Goal: Transaction & Acquisition: Purchase product/service

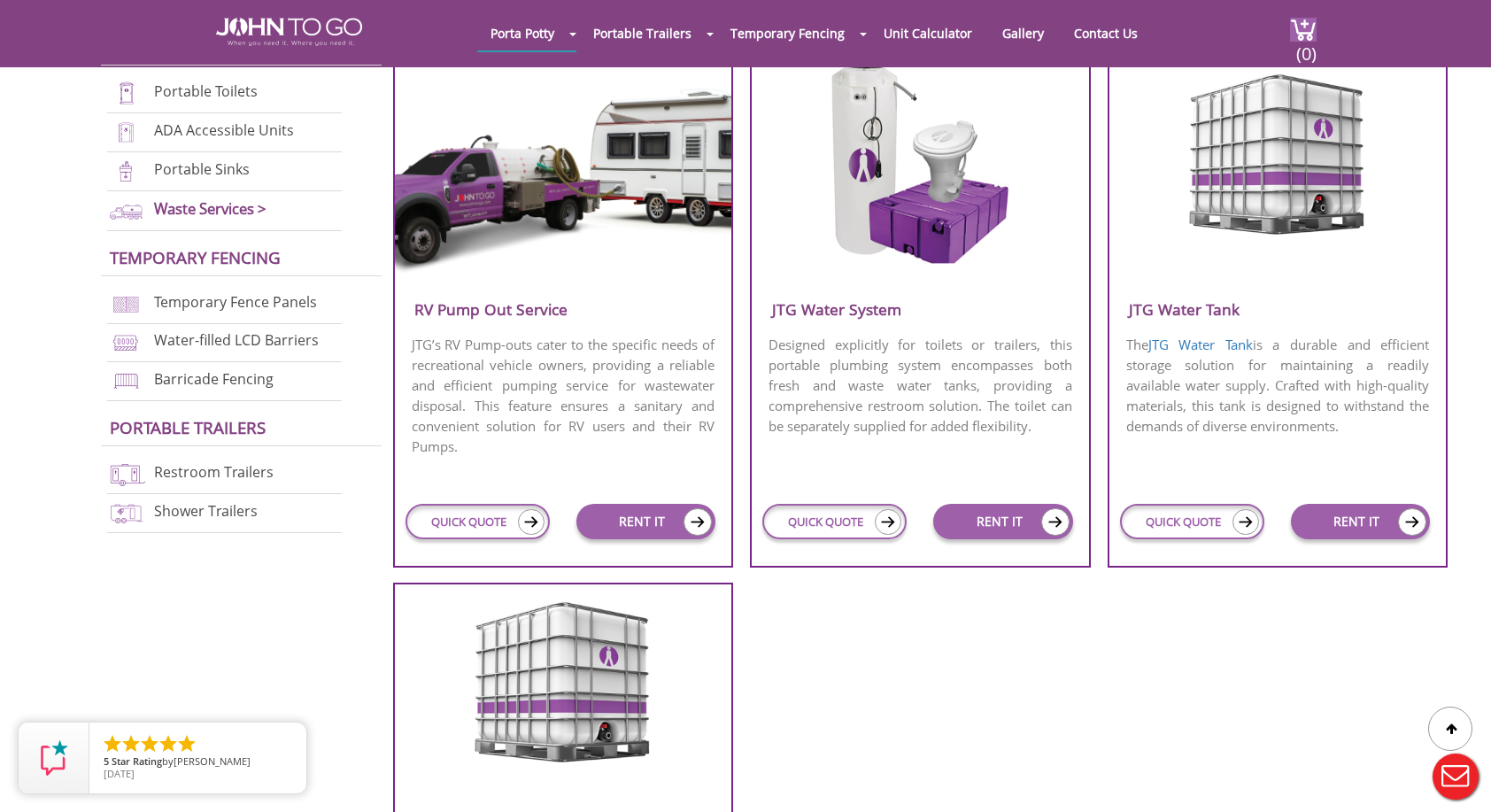
scroll to position [531, 0]
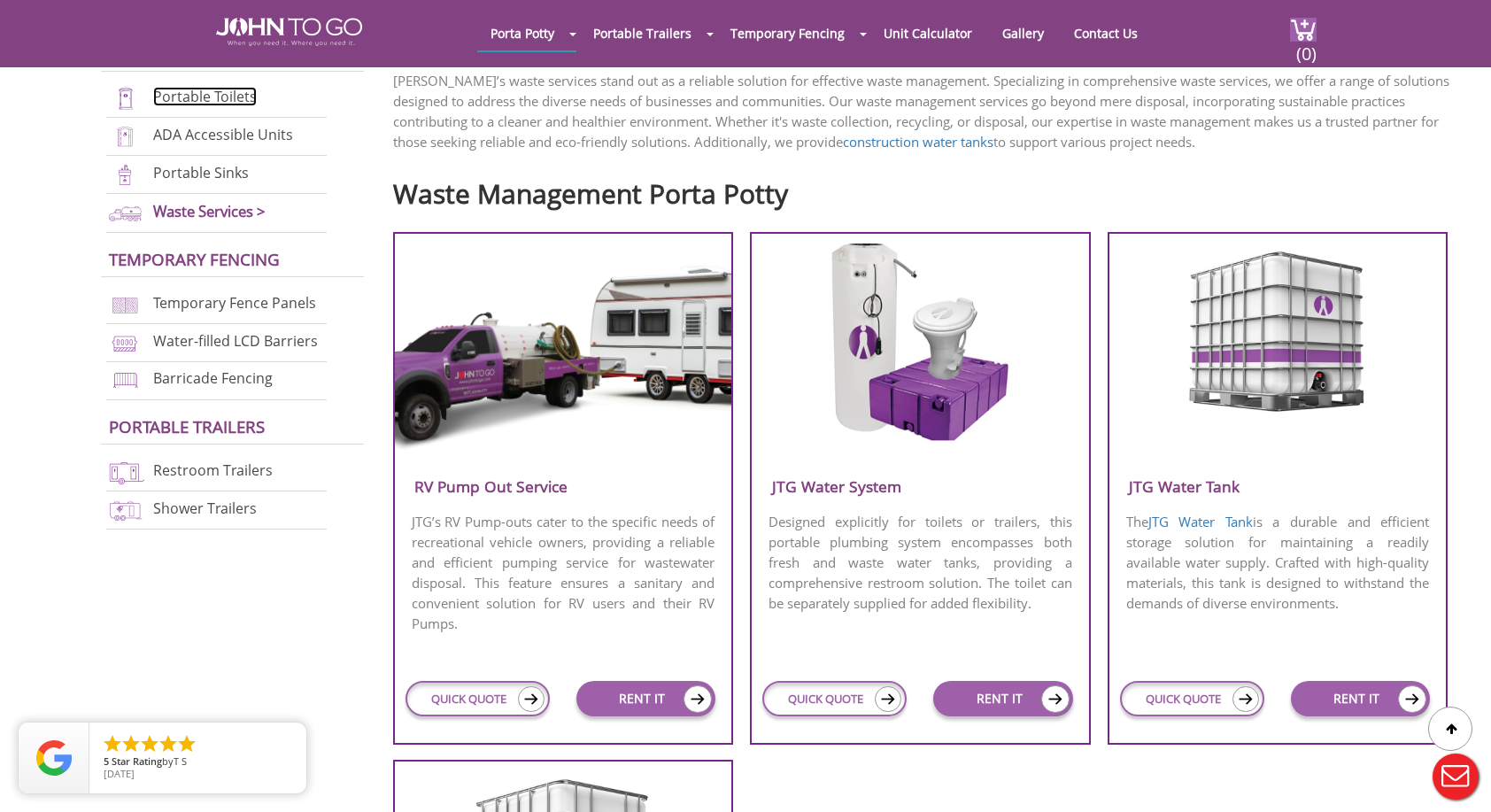
click at [215, 104] on link "Portable Toilets" at bounding box center [205, 96] width 103 height 20
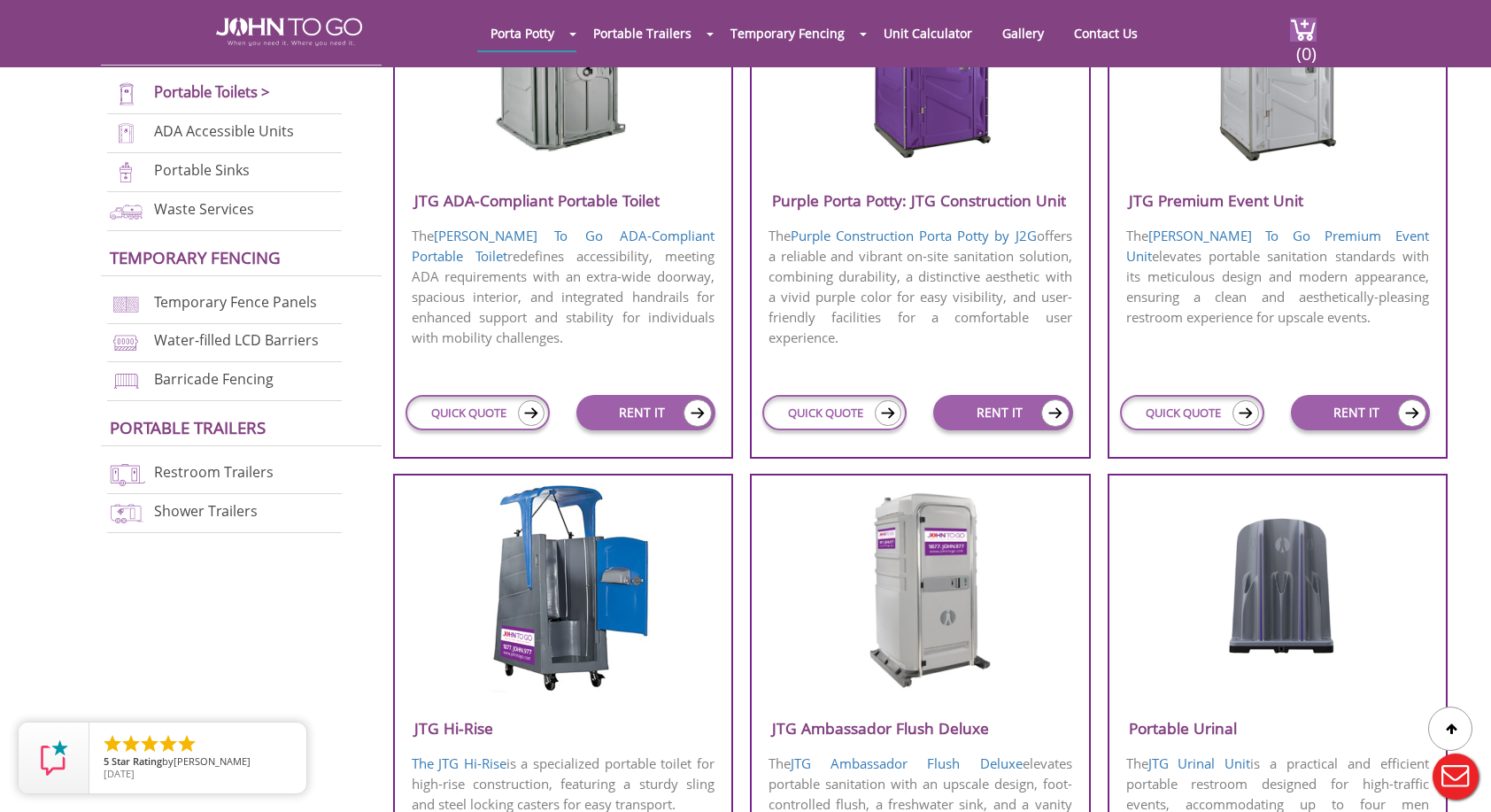
scroll to position [619, 0]
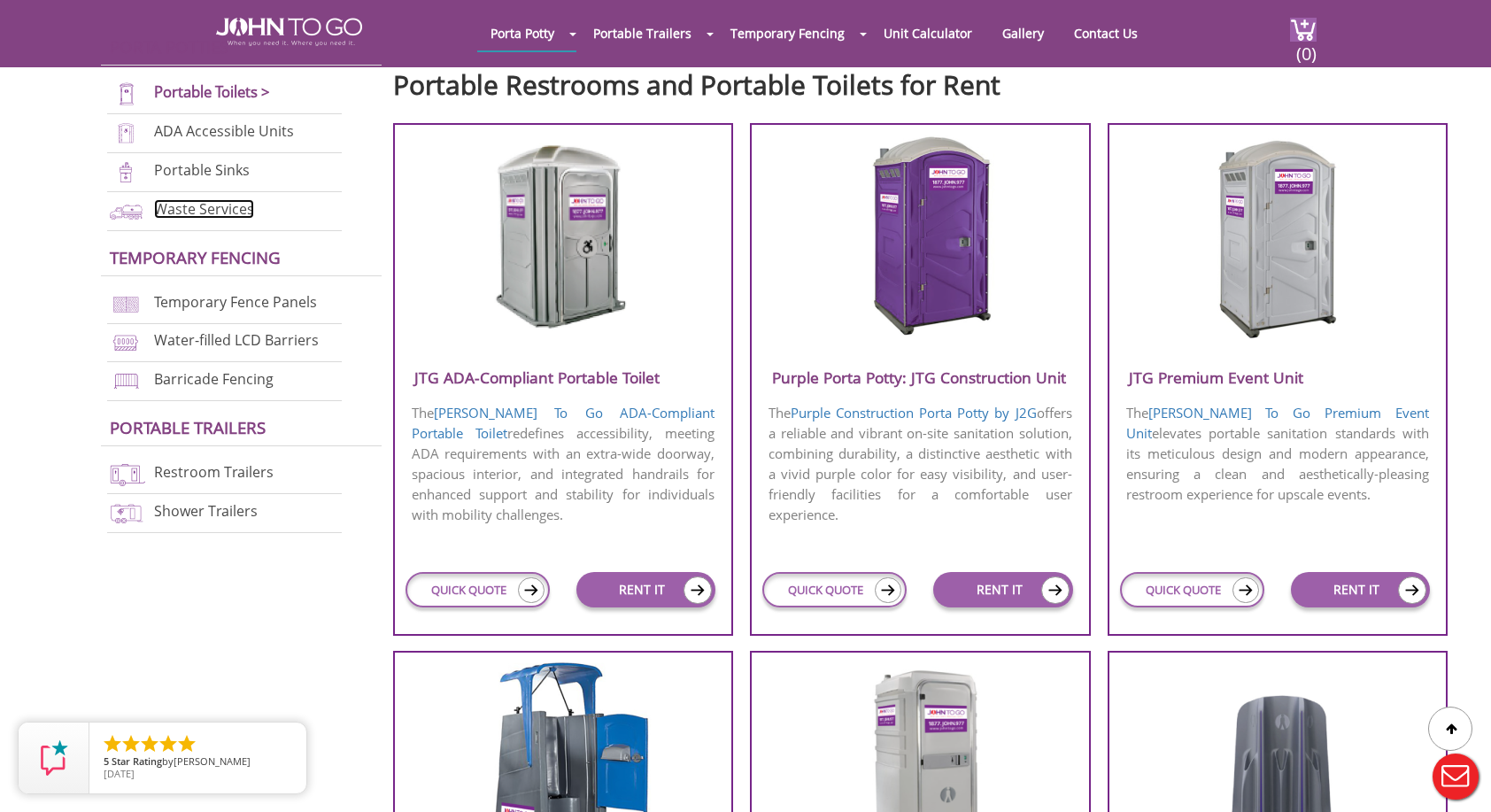
click at [192, 212] on link "Waste Services" at bounding box center [204, 209] width 100 height 20
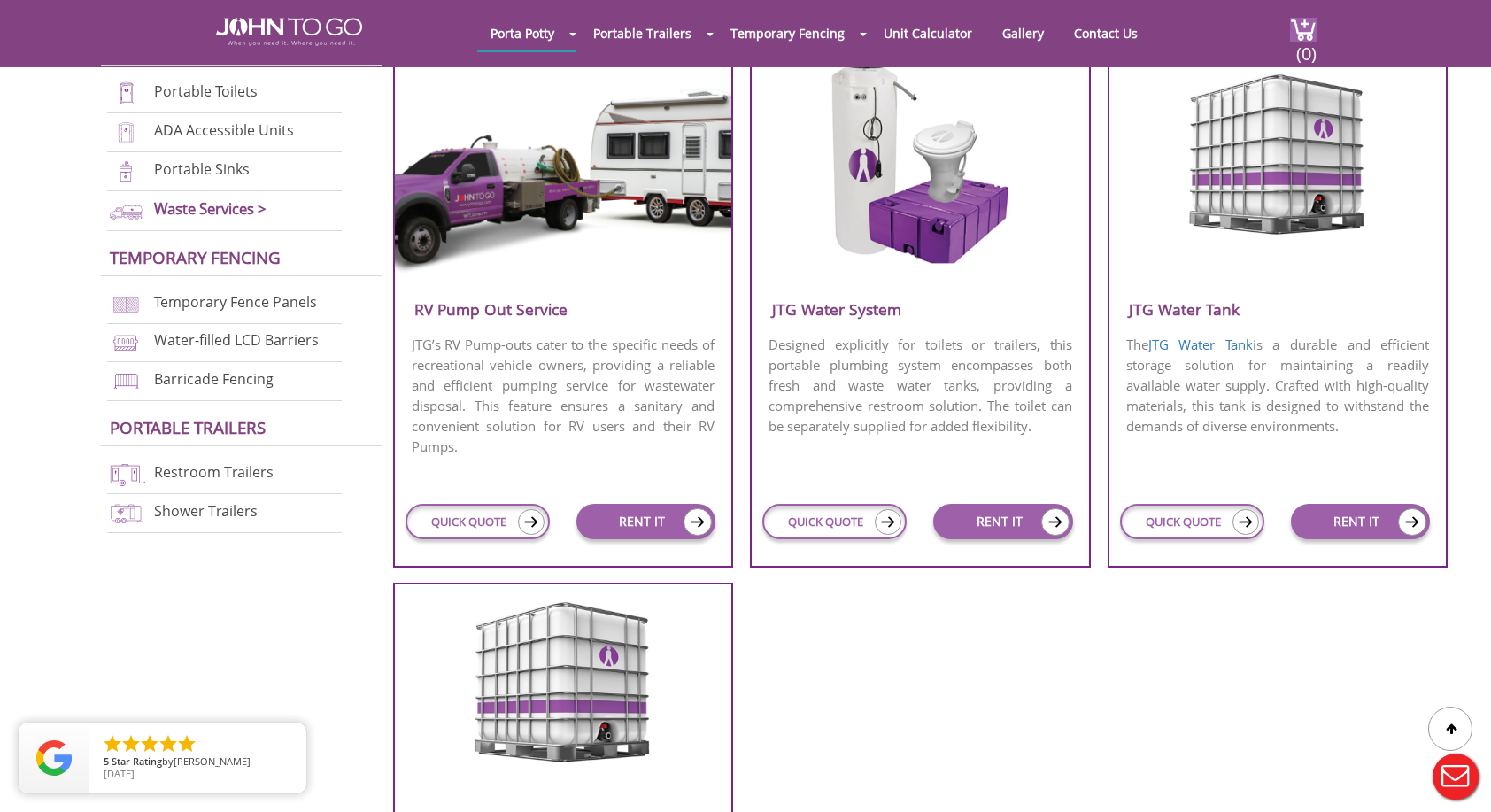
scroll to position [619, 0]
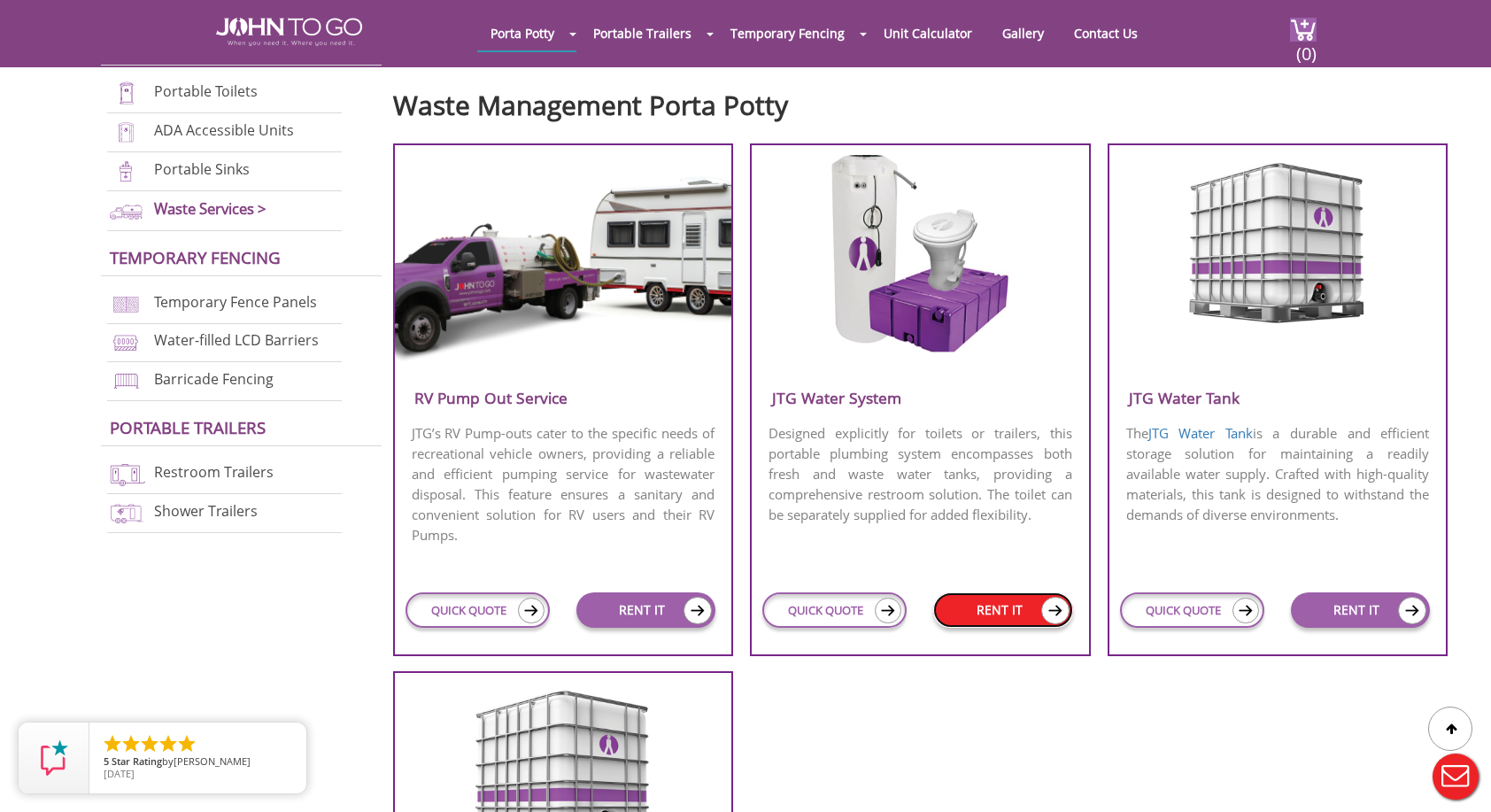
click at [1003, 617] on link "RENT IT" at bounding box center [1003, 610] width 139 height 36
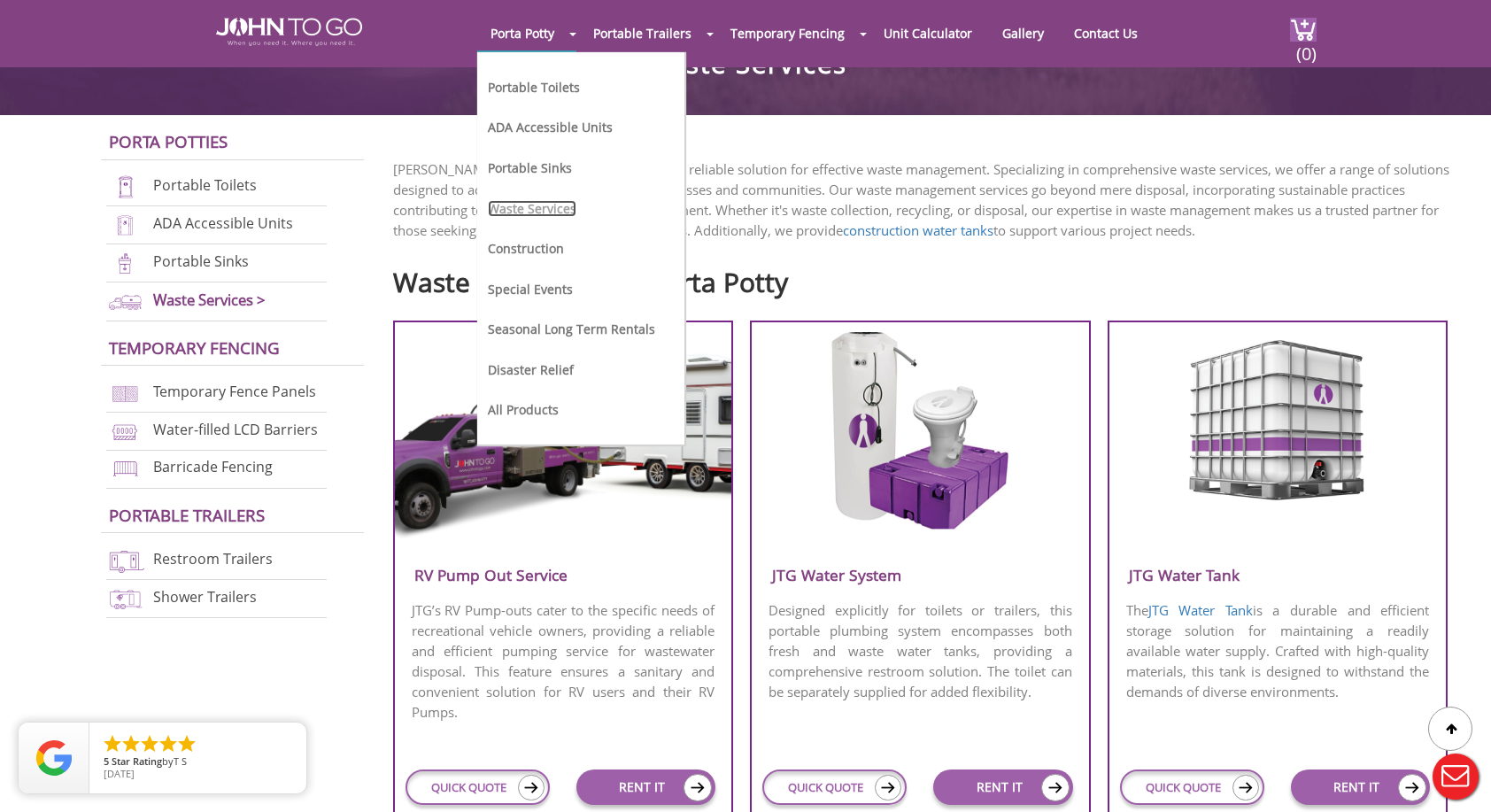
click at [530, 211] on link "Waste Services" at bounding box center [532, 208] width 88 height 17
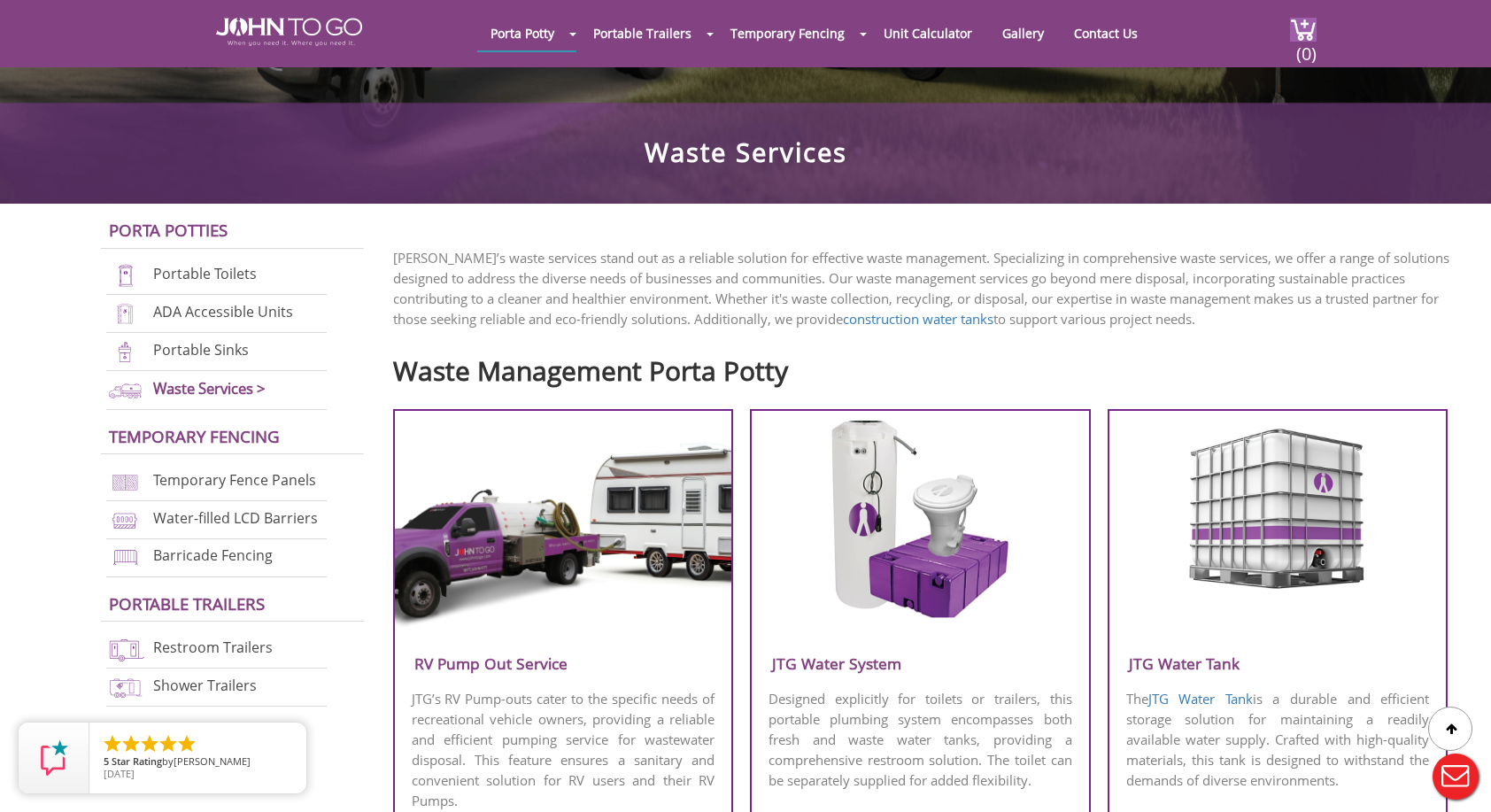
scroll to position [531, 0]
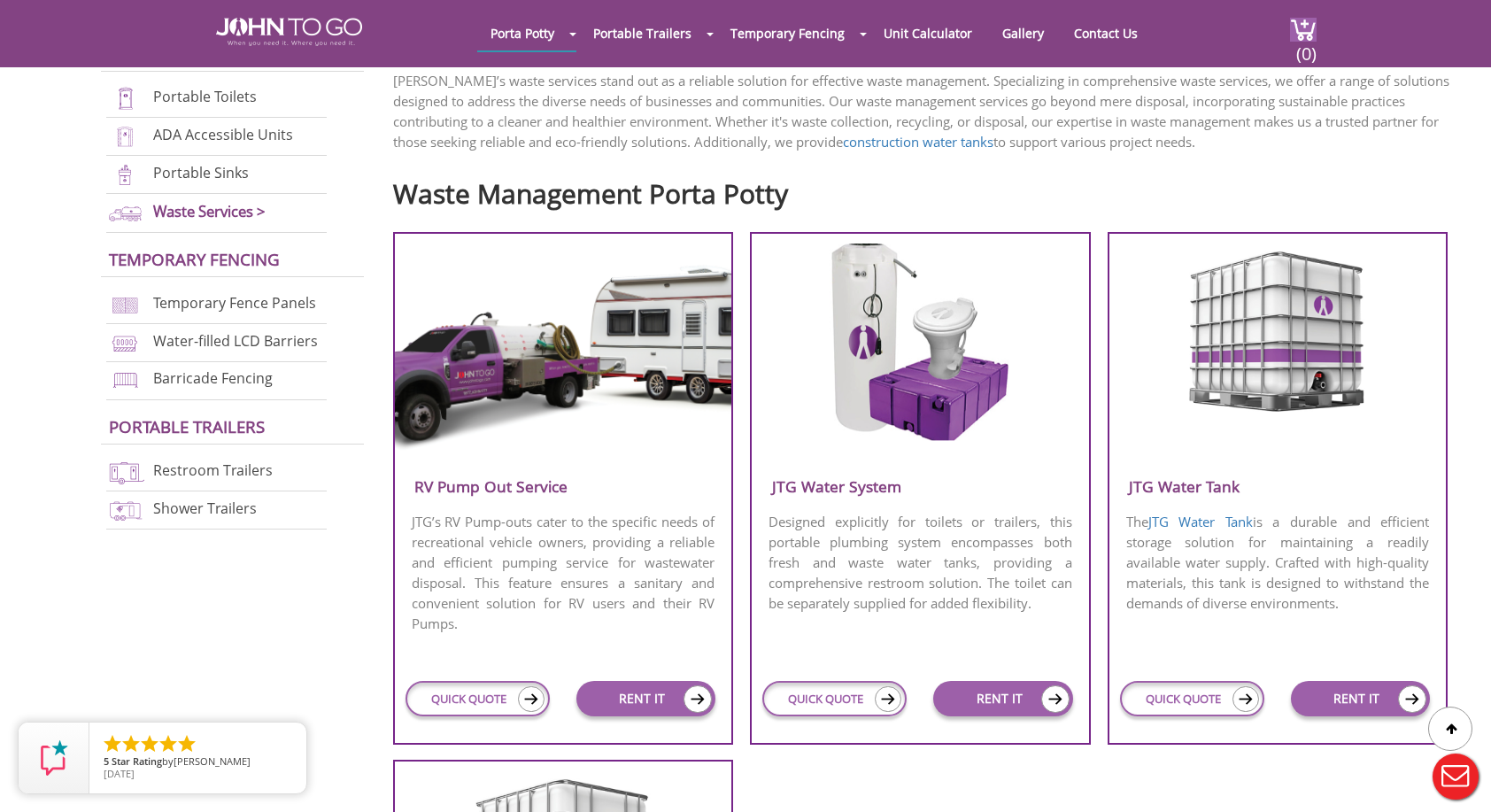
click at [911, 544] on p "Designed explicitly for toilets or trailers, this portable plumbing system enco…" at bounding box center [919, 563] width 337 height 105
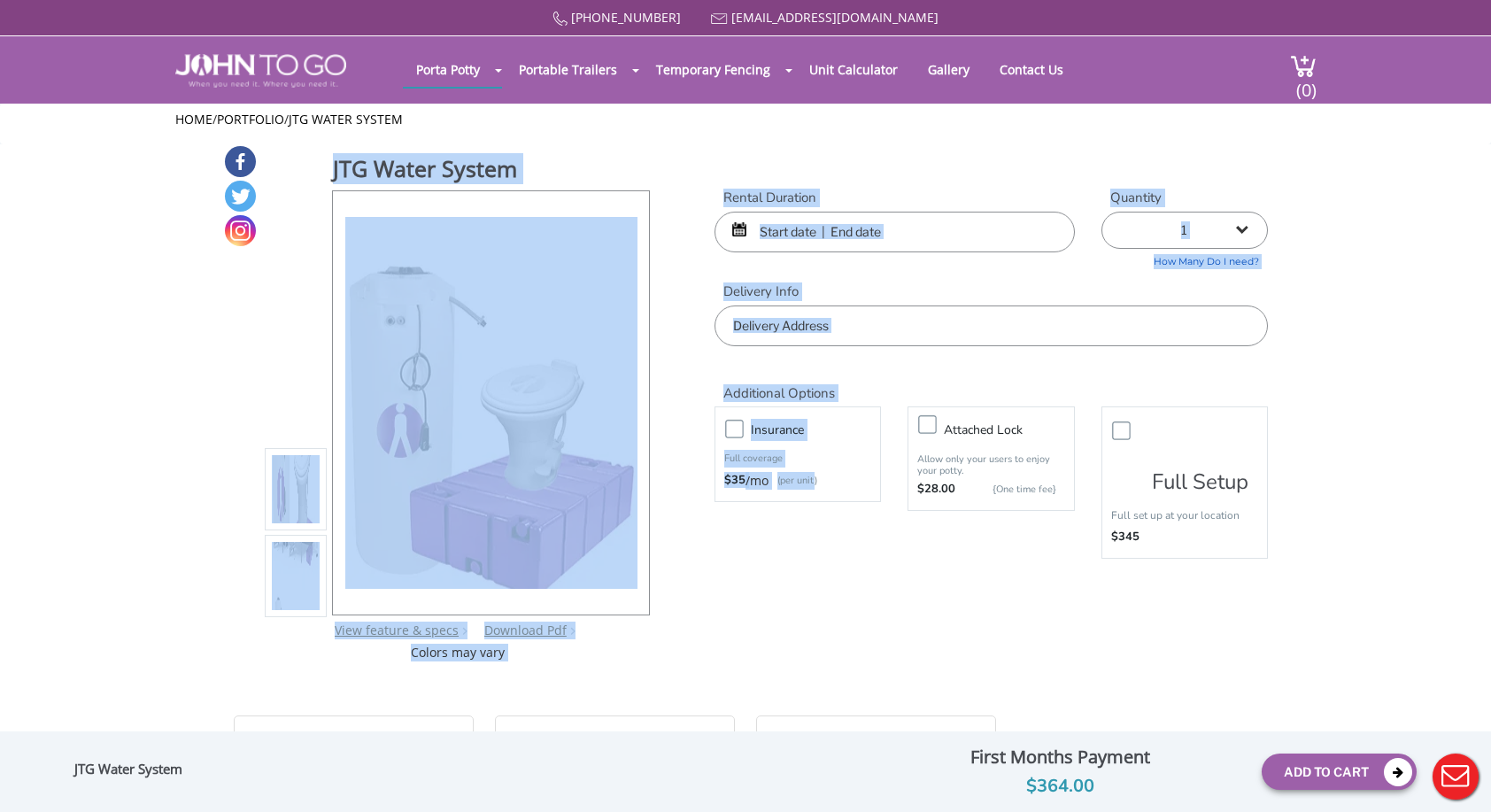
click at [836, 606] on div "JTG Water System View feature & specs Download Pdf Product PDF Addon PDF Colors…" at bounding box center [745, 403] width 1045 height 517
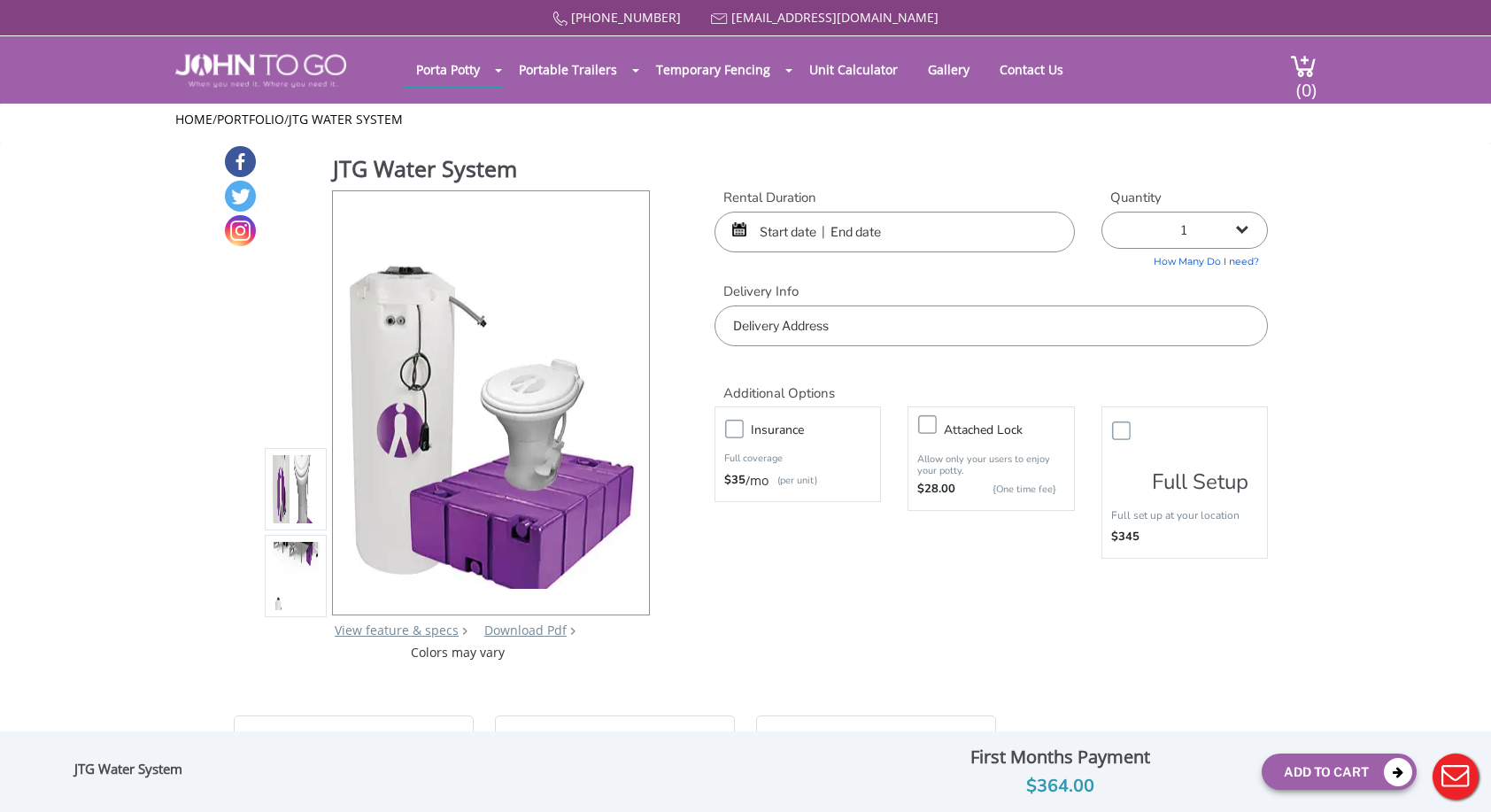
click at [836, 606] on div "JTG Water System View feature & specs Download Pdf Product PDF Addon PDF Colors…" at bounding box center [745, 403] width 1045 height 517
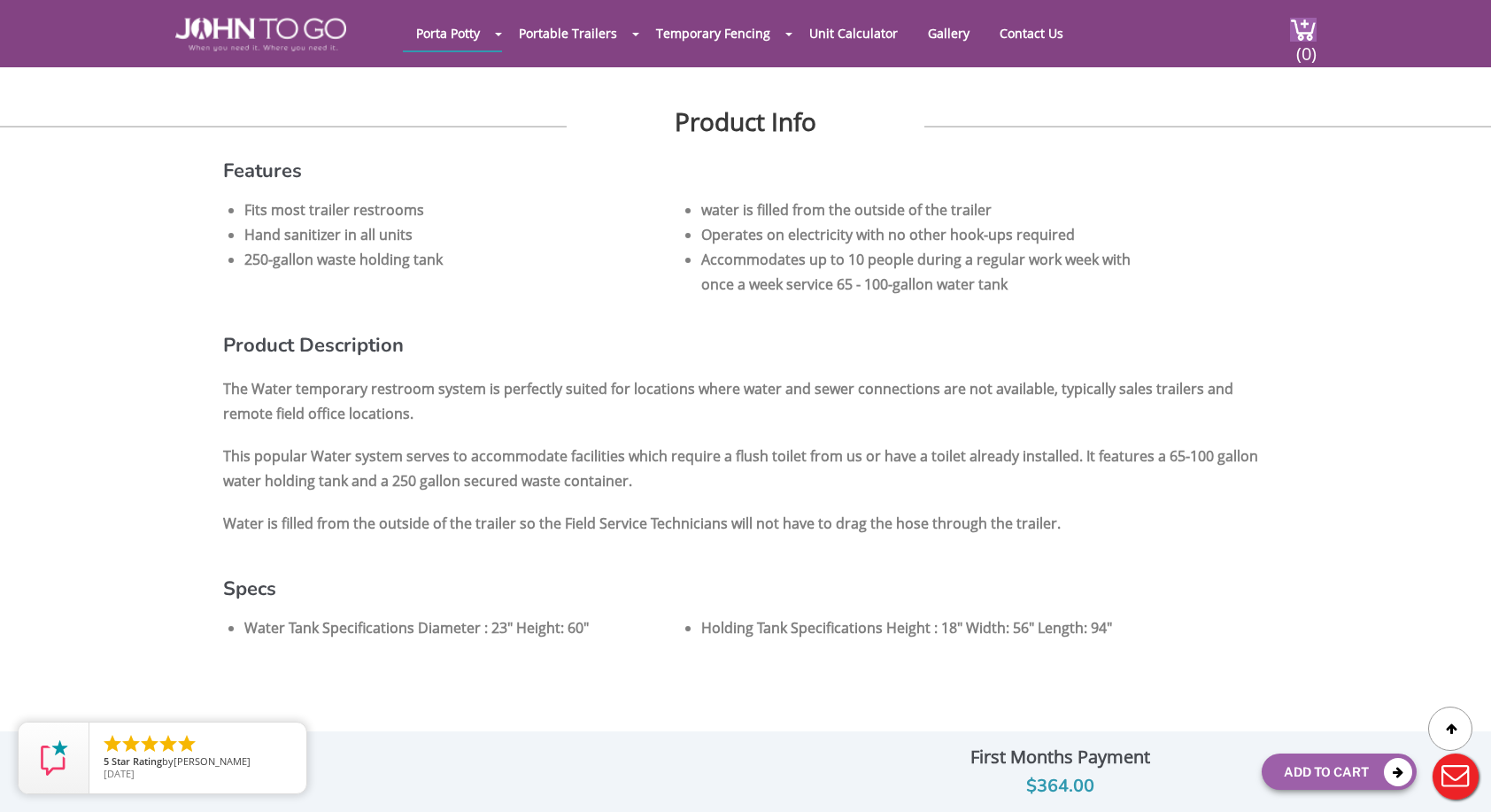
scroll to position [531, 0]
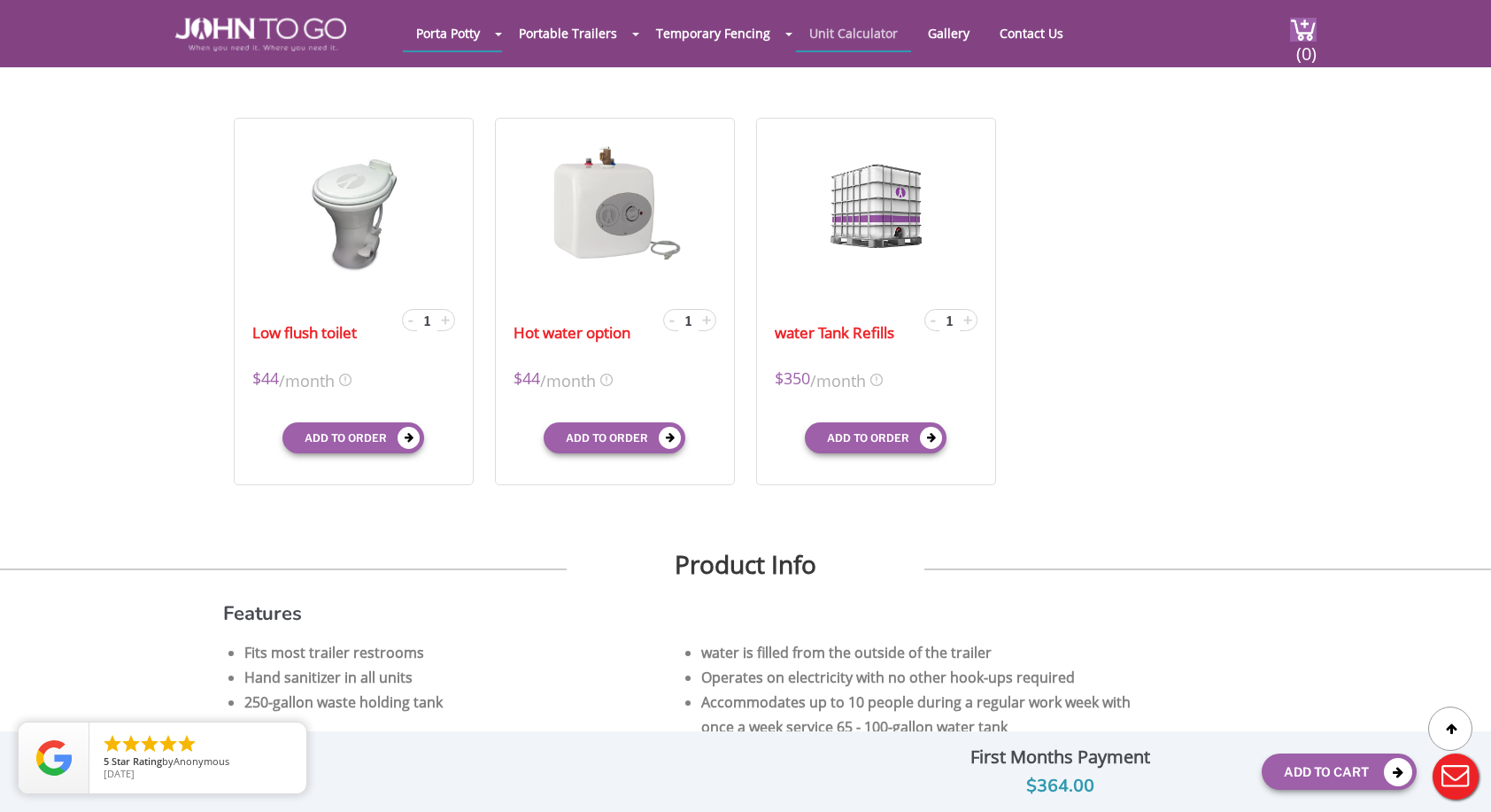
click at [848, 37] on link "Unit Calculator" at bounding box center [854, 33] width 115 height 35
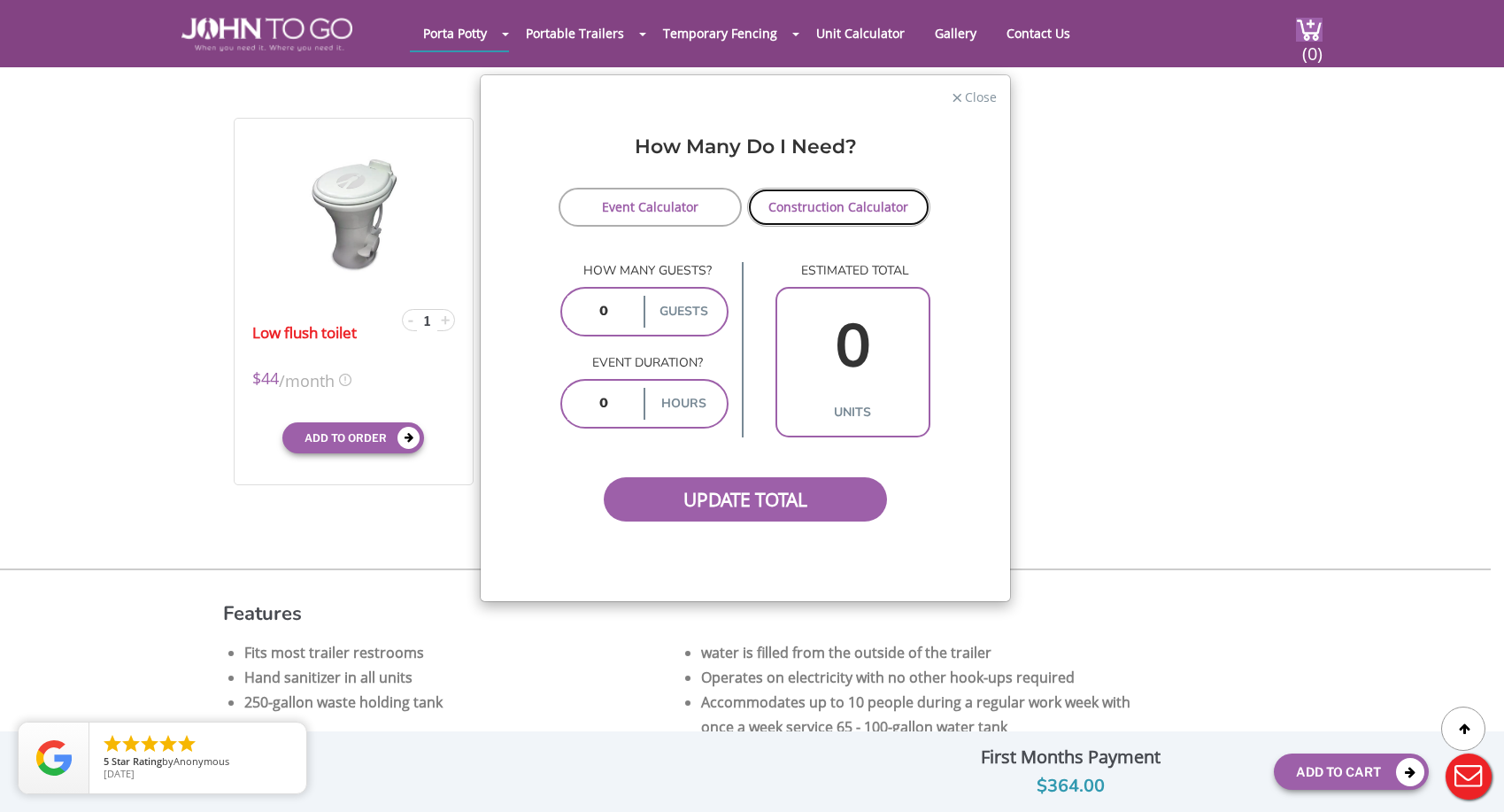
click at [816, 207] on link "Construction Calculator" at bounding box center [839, 207] width 183 height 39
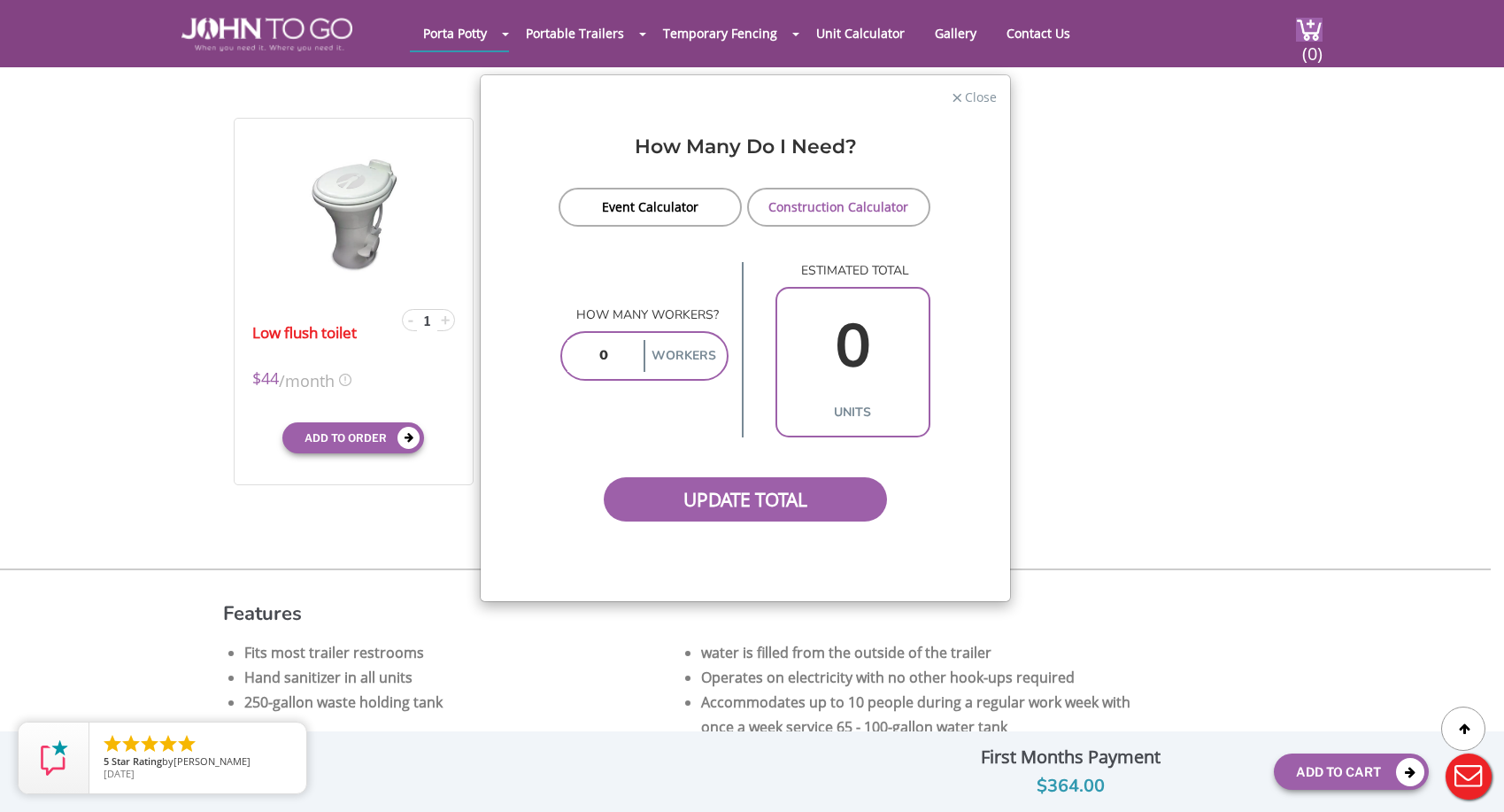
click at [616, 355] on input "number" at bounding box center [604, 356] width 74 height 32
type input "15"
click at [771, 492] on span "Update Total" at bounding box center [745, 499] width 283 height 45
click at [619, 349] on input "15" at bounding box center [604, 356] width 74 height 32
click at [688, 503] on span "Update Total" at bounding box center [745, 499] width 283 height 45
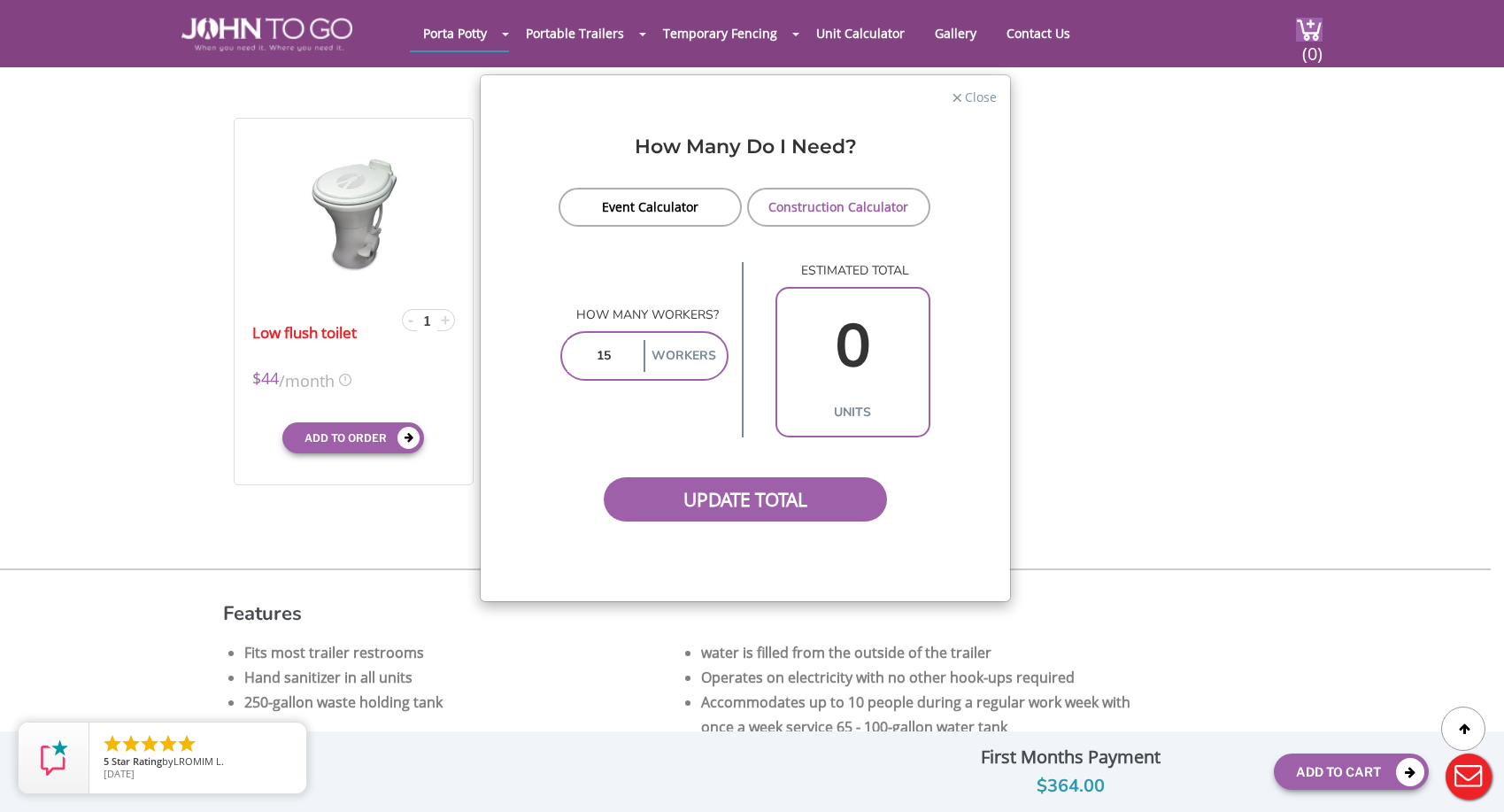
click at [689, 348] on label "Workers" at bounding box center [682, 356] width 78 height 32
click at [684, 358] on label "Workers" at bounding box center [682, 356] width 78 height 32
click at [669, 211] on link "Event Calculator" at bounding box center [650, 207] width 183 height 39
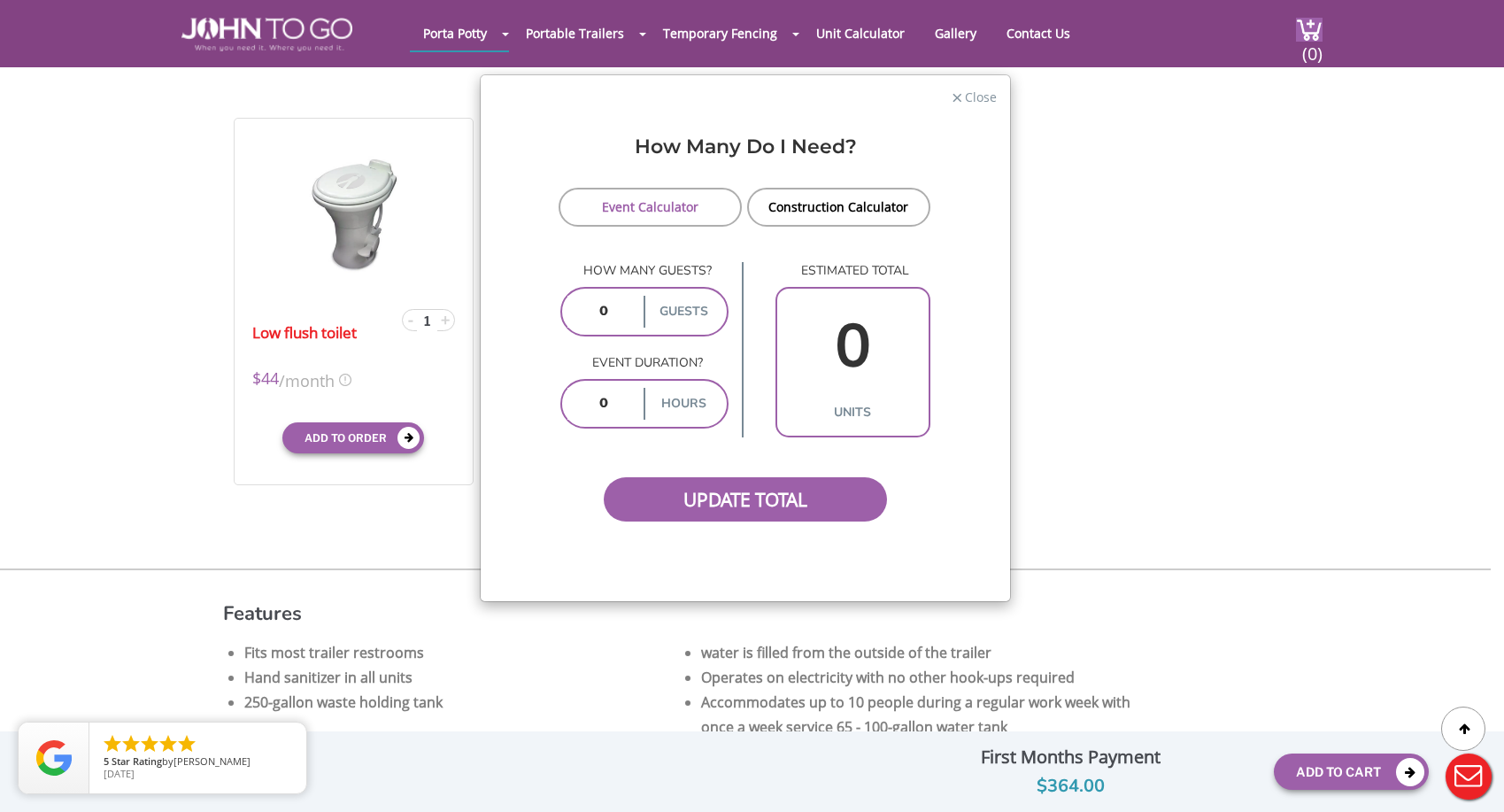
click at [610, 312] on input "number" at bounding box center [604, 311] width 74 height 32
type input "25"
click at [614, 402] on input "number" at bounding box center [604, 404] width 74 height 32
type input "8"
click at [724, 499] on span "Update Total" at bounding box center [745, 499] width 283 height 45
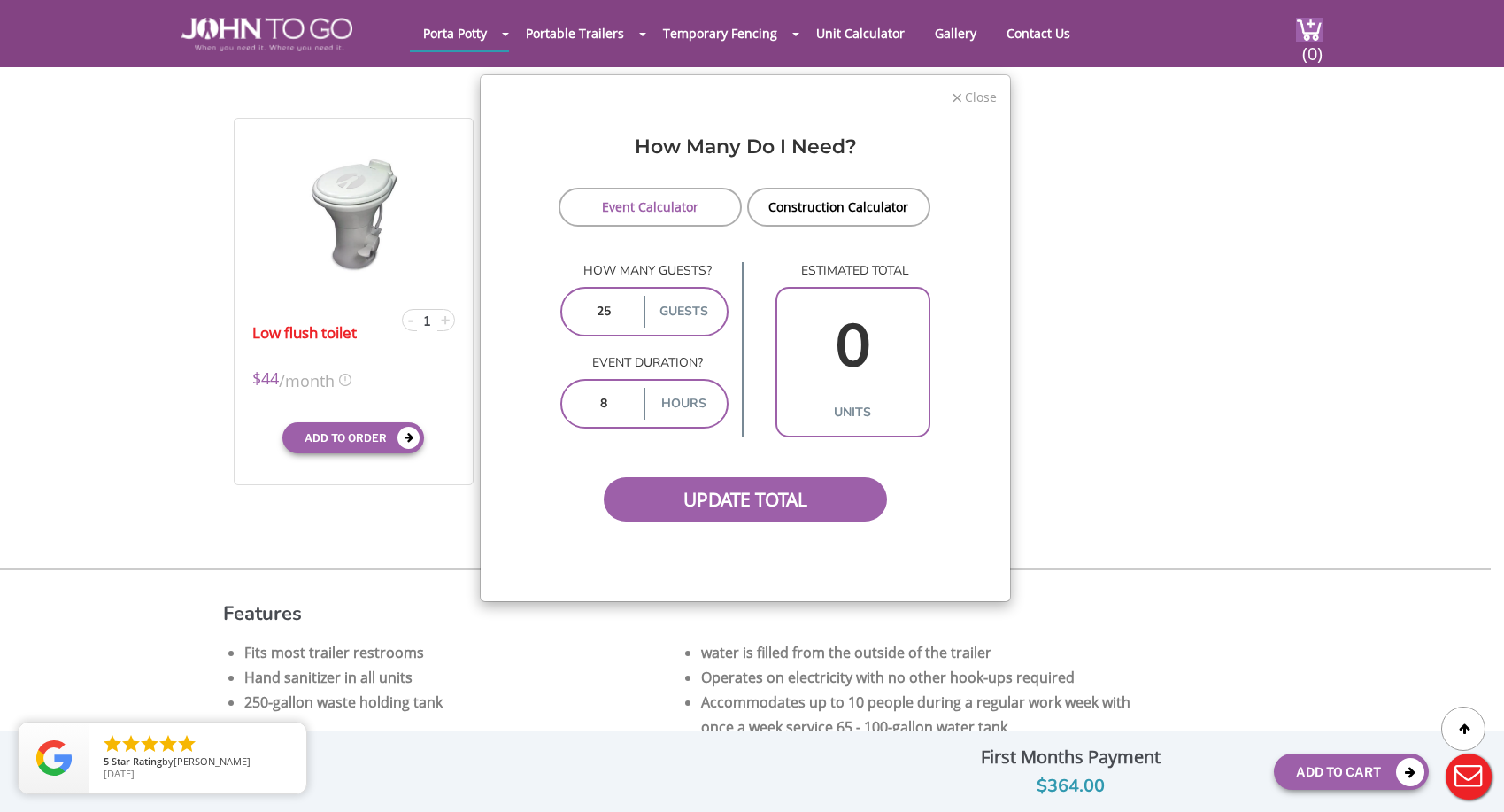
click at [968, 99] on span "Close" at bounding box center [980, 94] width 34 height 17
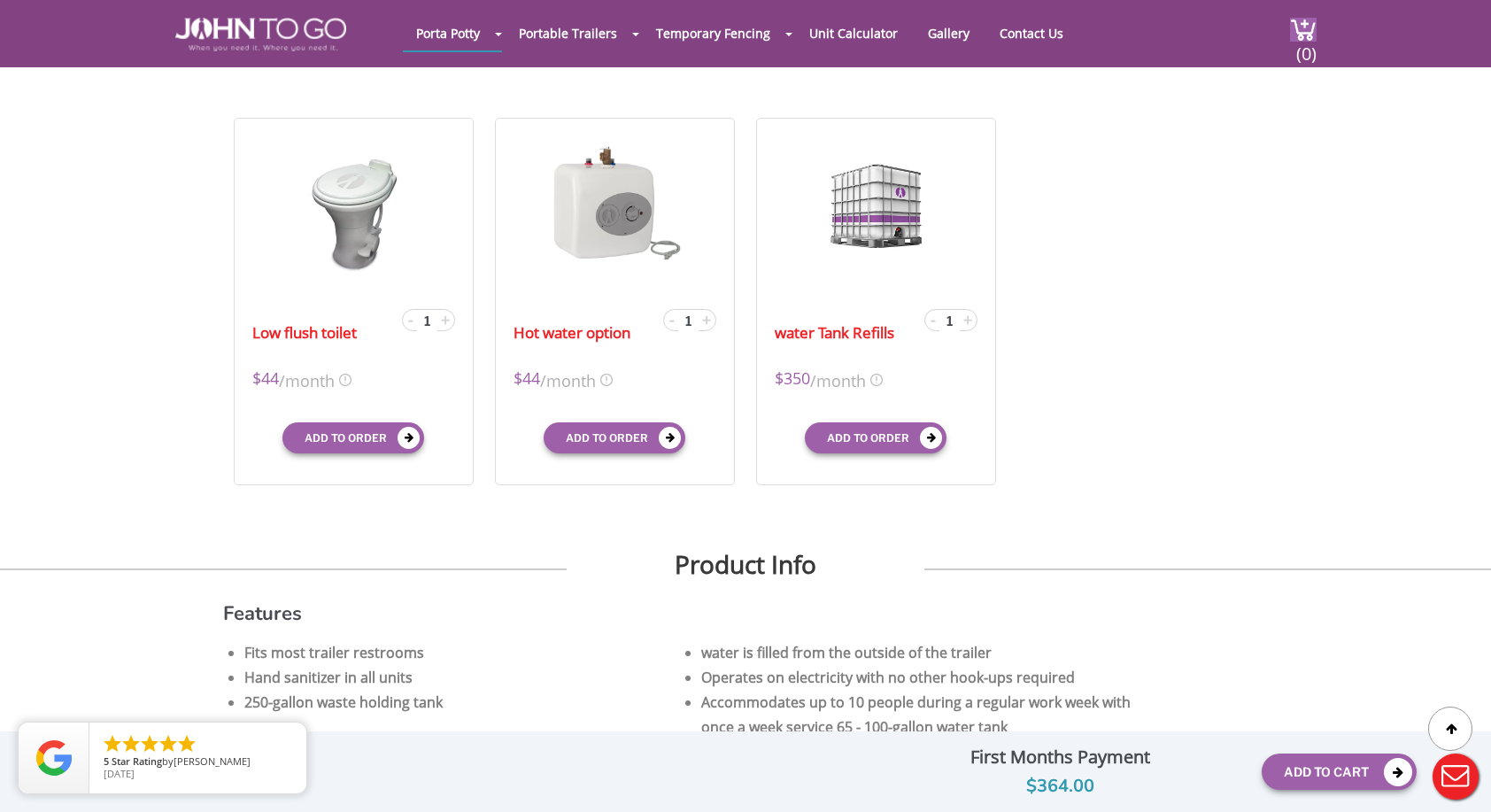
click at [1104, 309] on div "Low flush toilet - 1 + $44 /month X $44 /month $44 mid-term/month $44 long-term…" at bounding box center [745, 301] width 1045 height 389
click at [287, 736] on icon "close" at bounding box center [288, 740] width 18 height 18
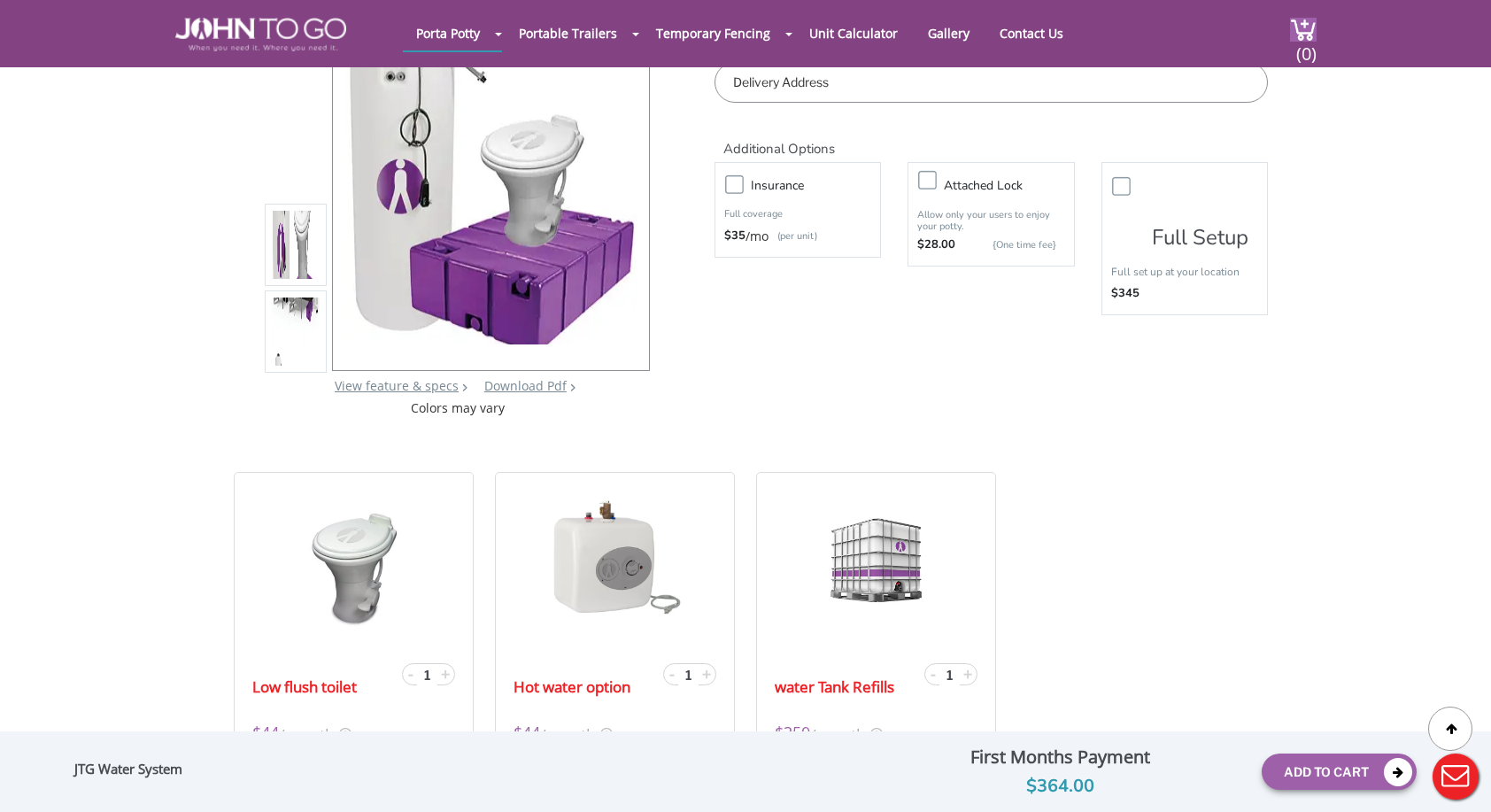
scroll to position [265, 0]
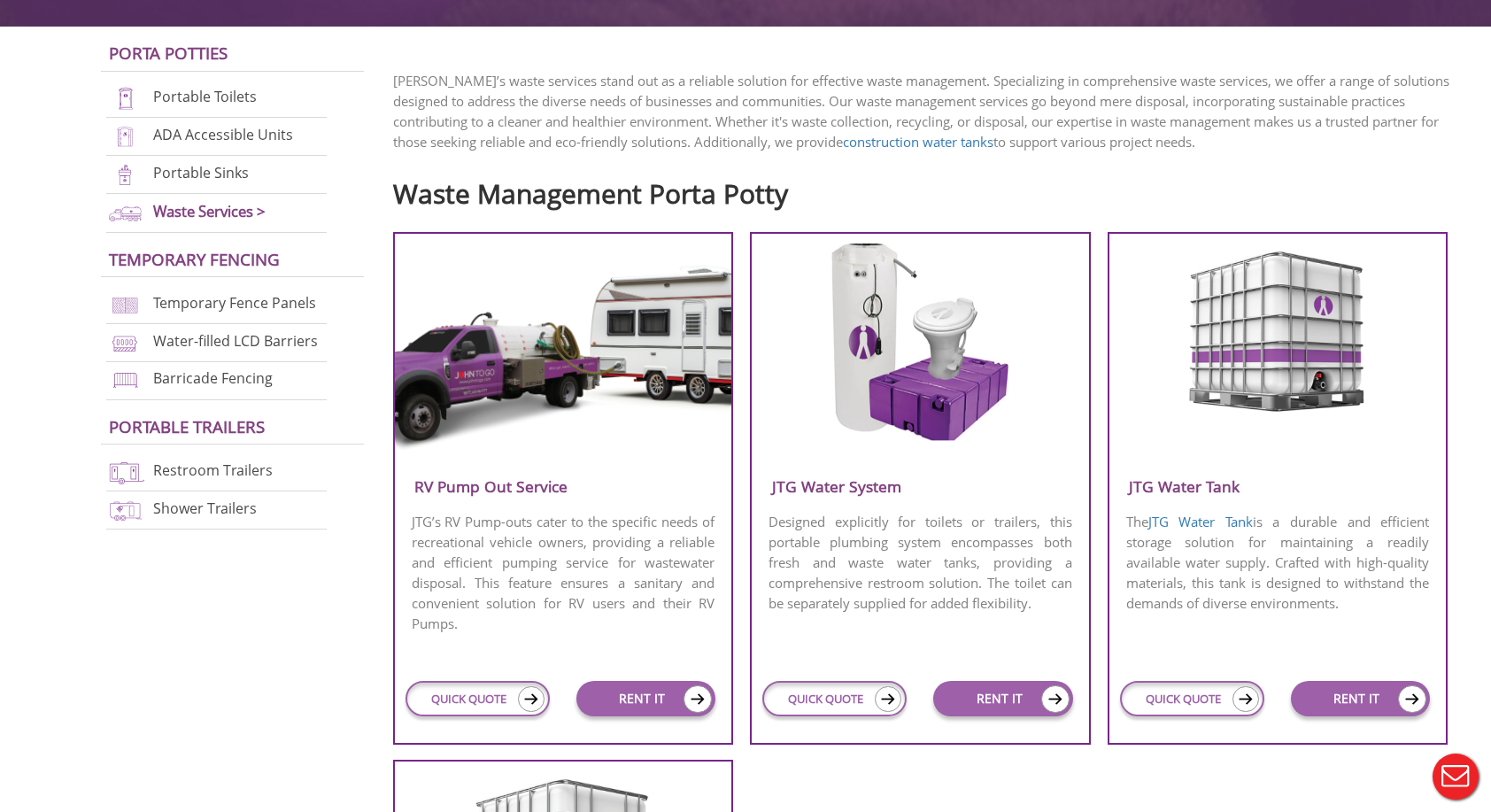
scroll to position [602, 0]
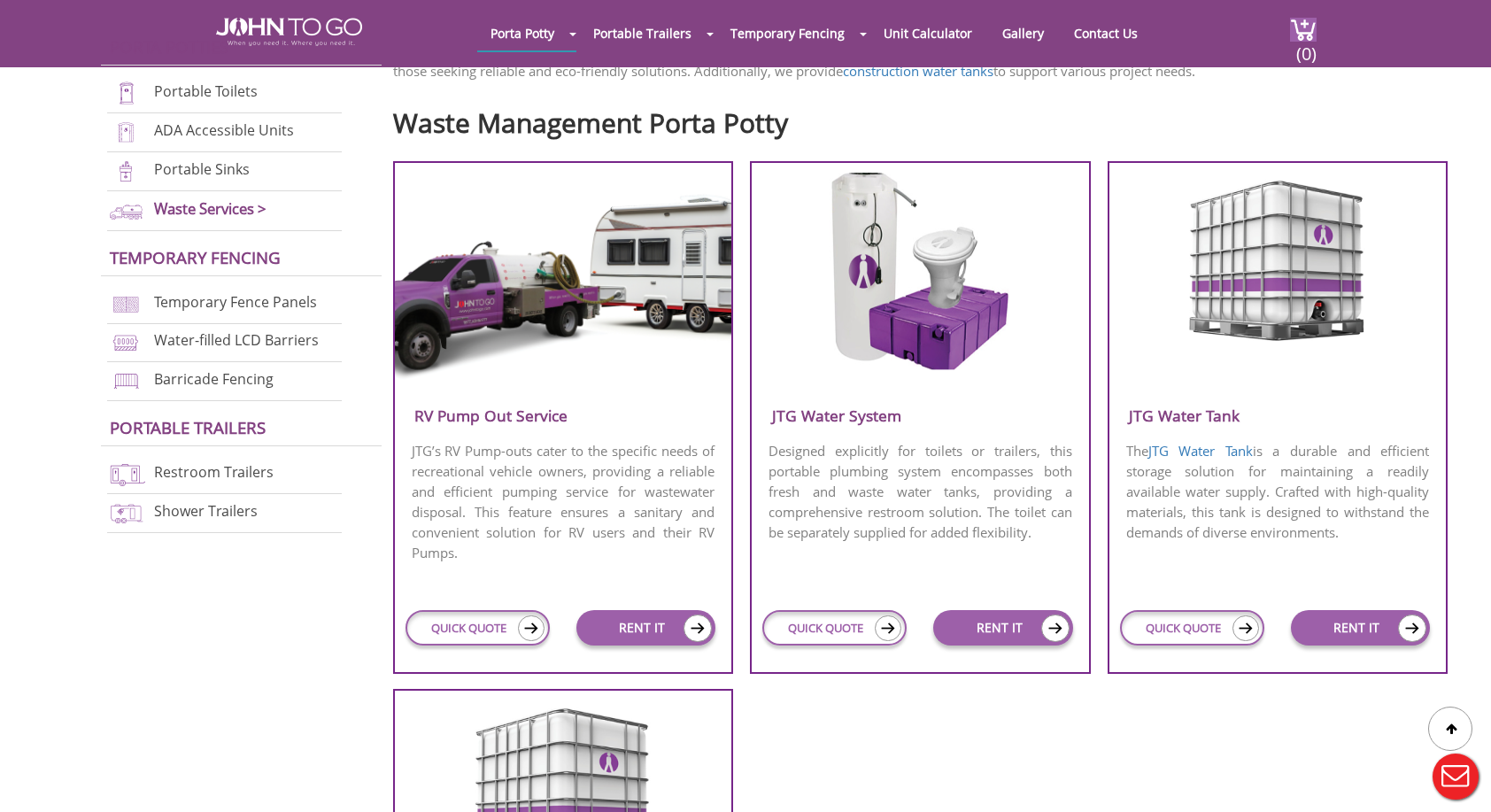
click at [556, 447] on p "JTG’s RV Pump-outs cater to the specific needs of recreational vehicle owners, …" at bounding box center [563, 502] width 337 height 125
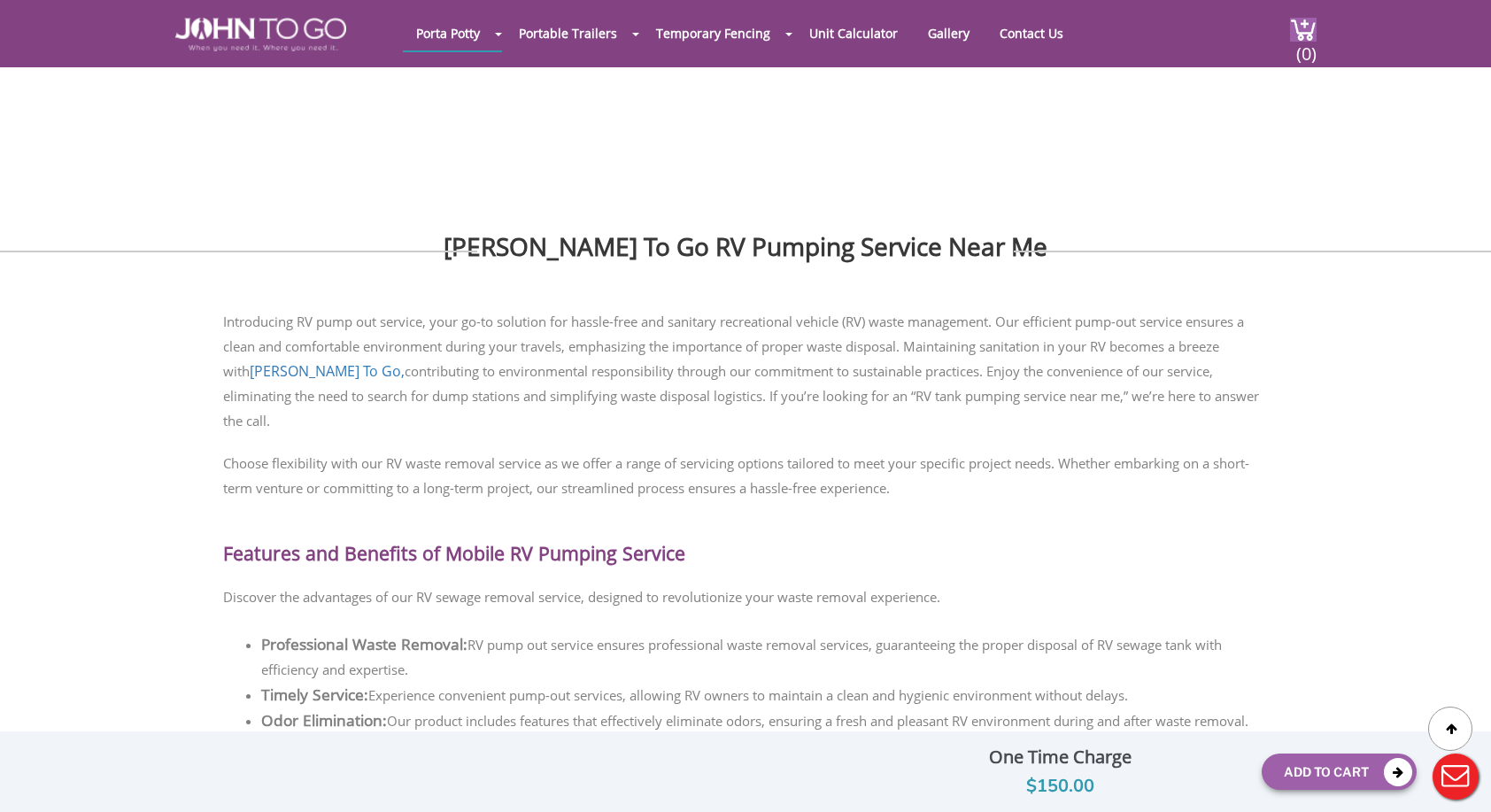
scroll to position [886, 0]
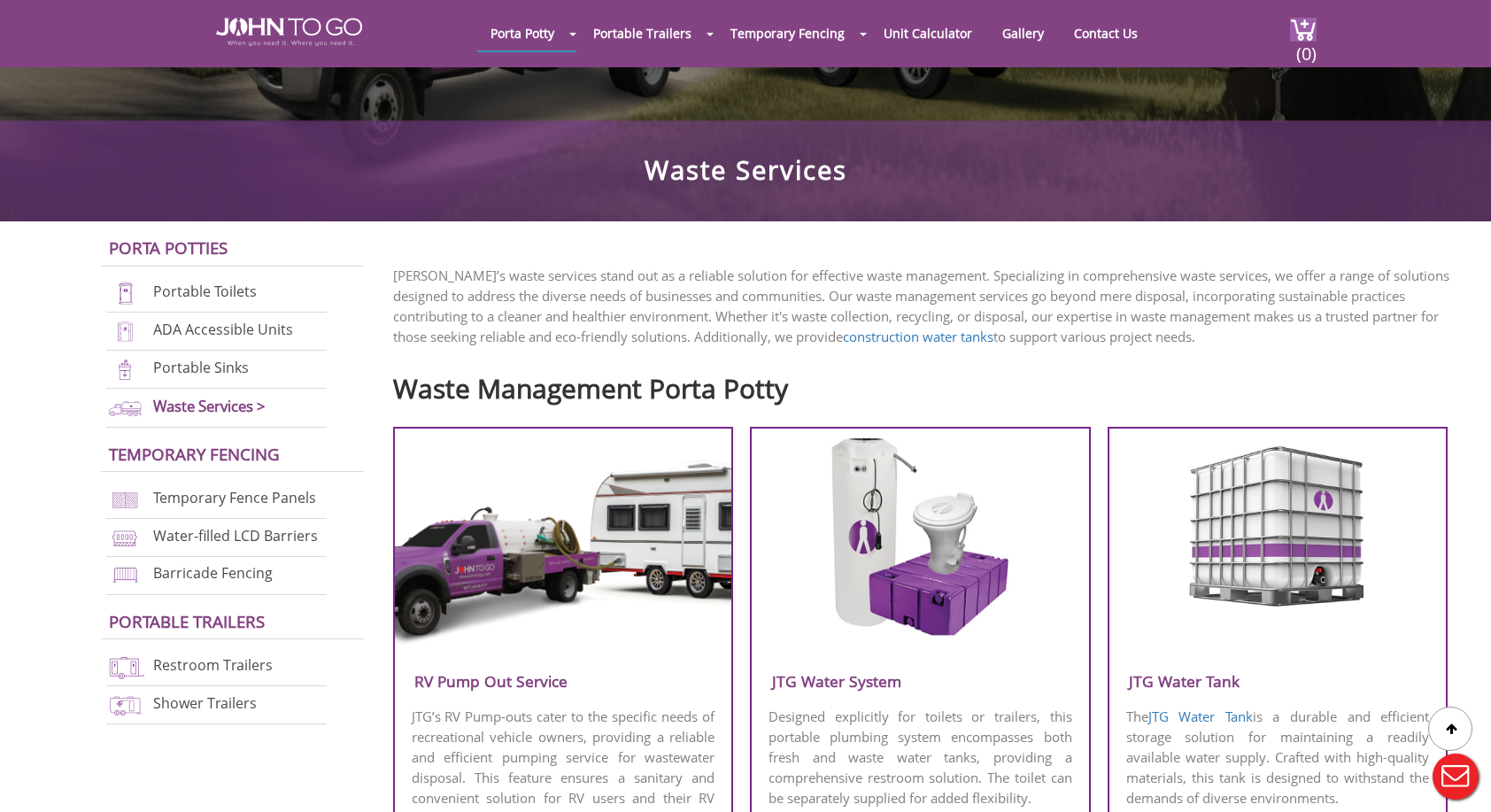
scroll to position [247, 0]
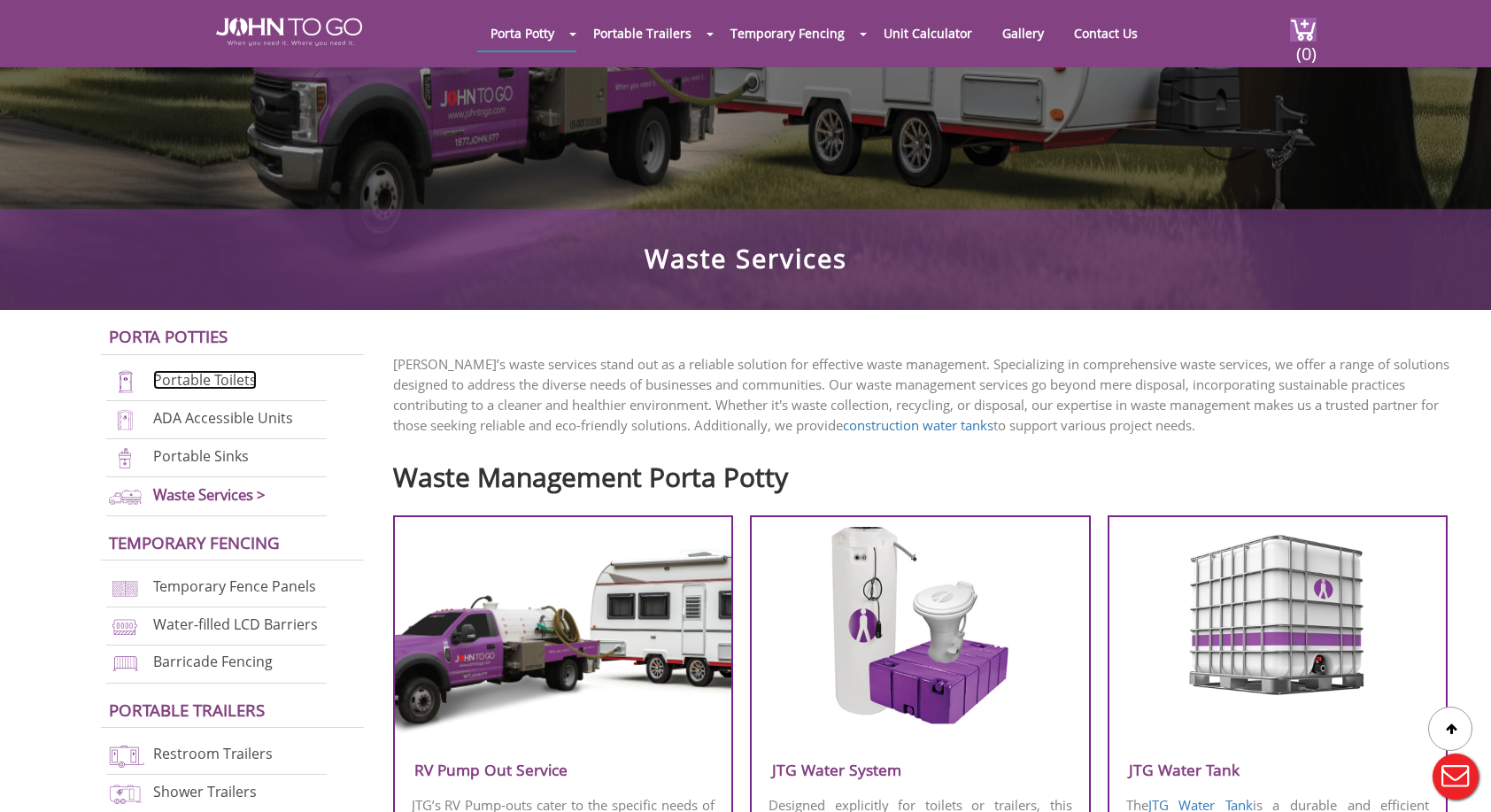
click at [193, 385] on link "Portable Toilets" at bounding box center [205, 380] width 103 height 20
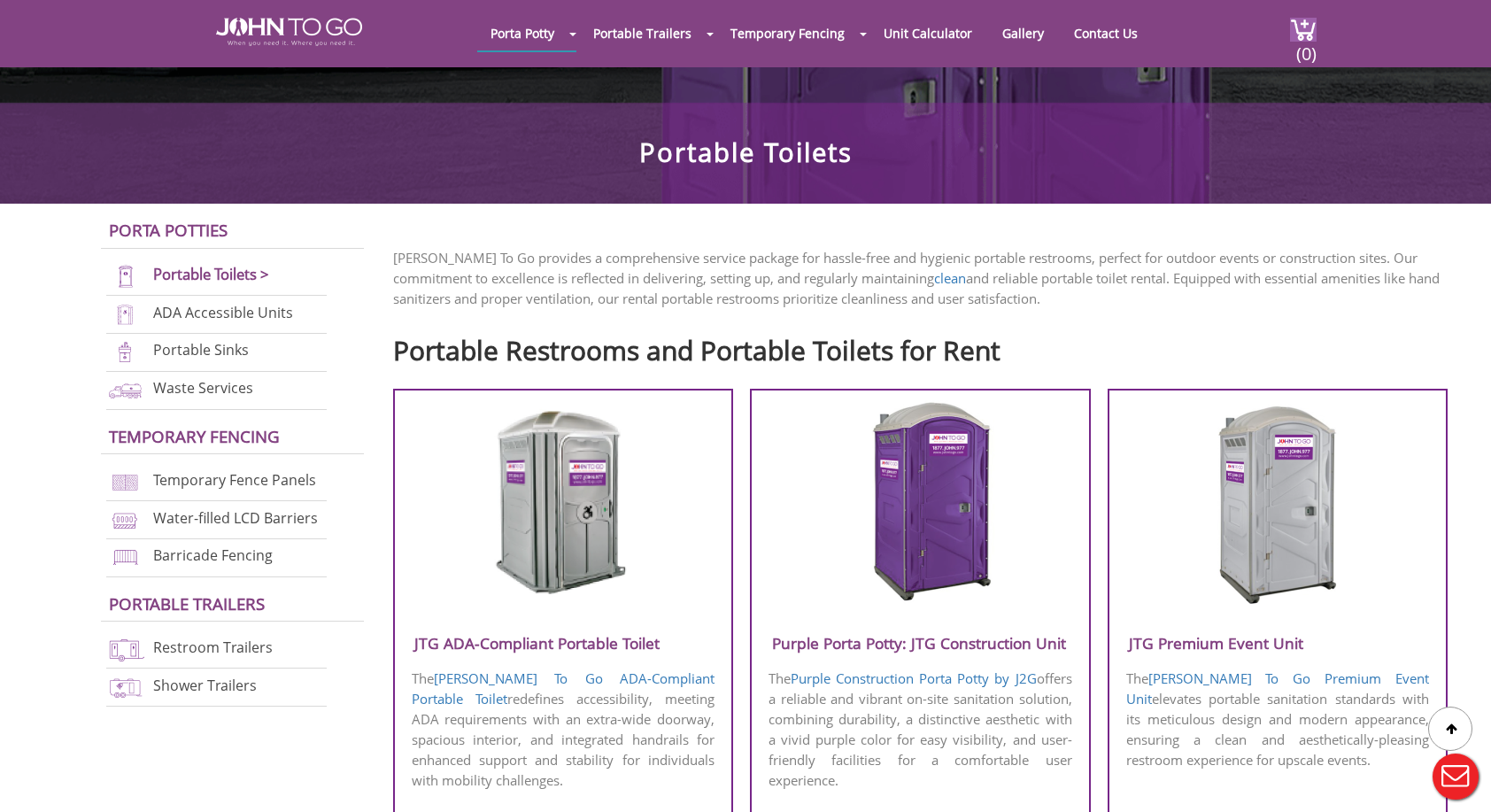
scroll to position [619, 0]
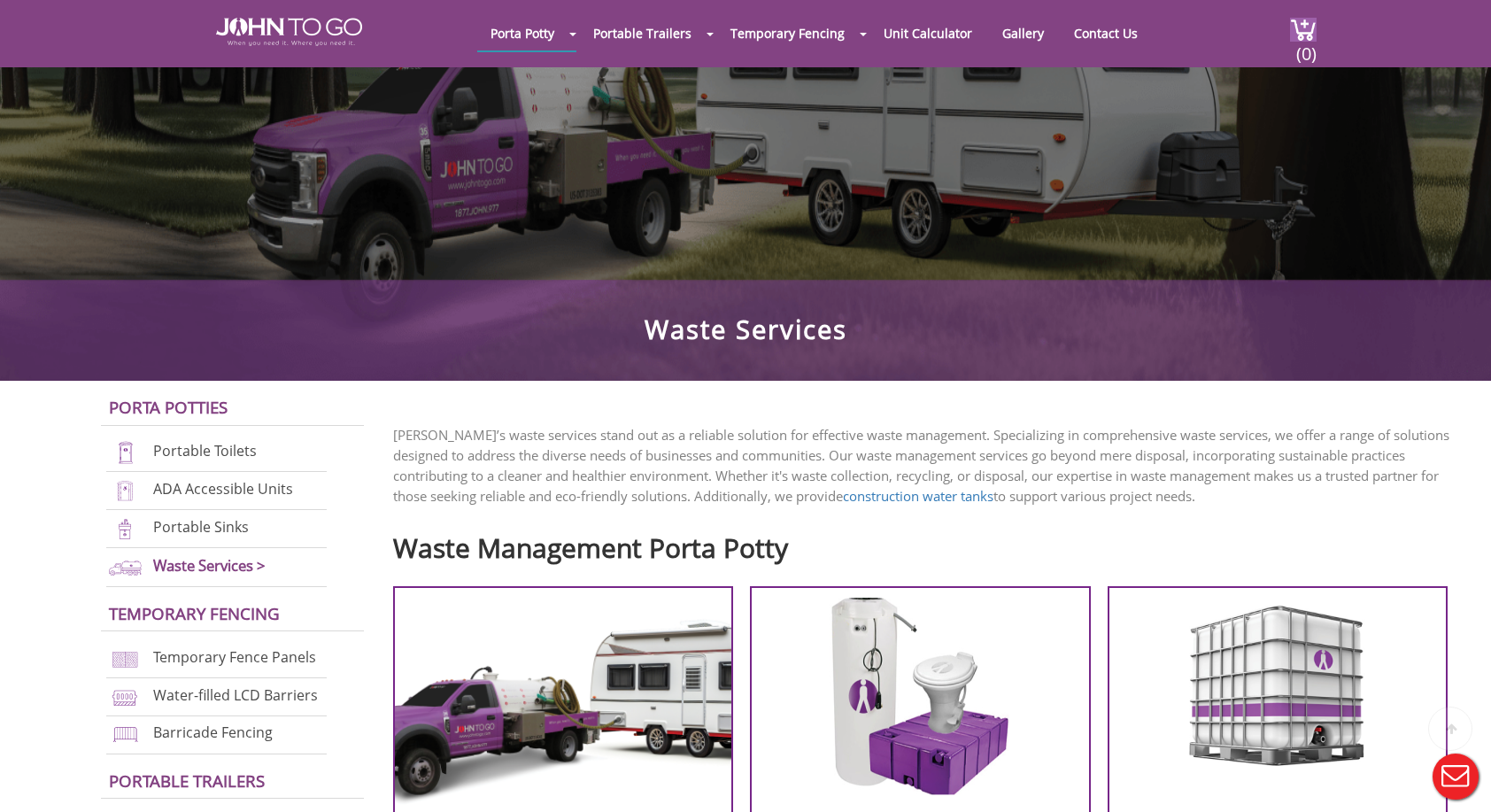
scroll to position [265, 0]
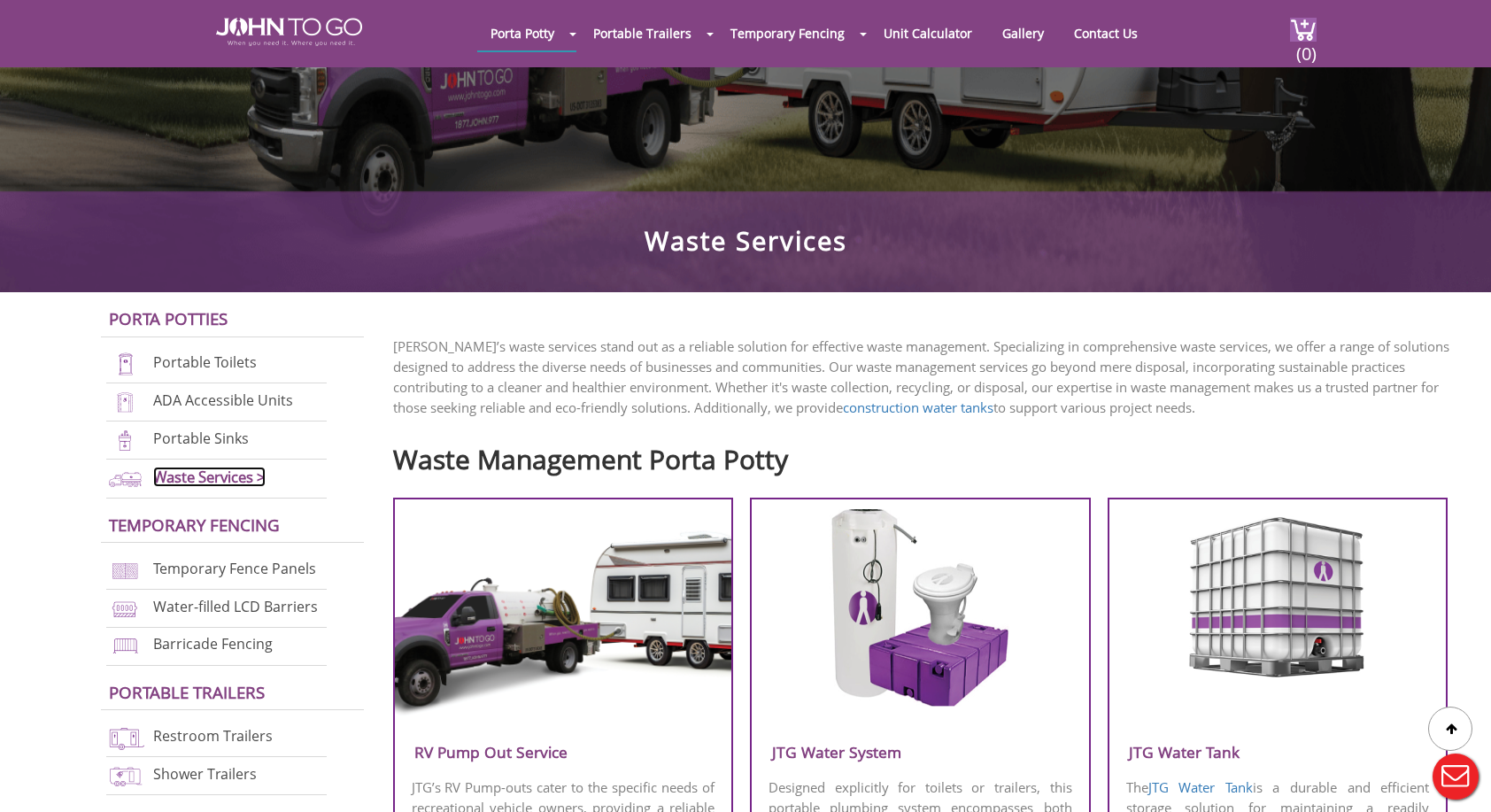
click at [193, 480] on link "Waste Services >" at bounding box center [209, 476] width 112 height 20
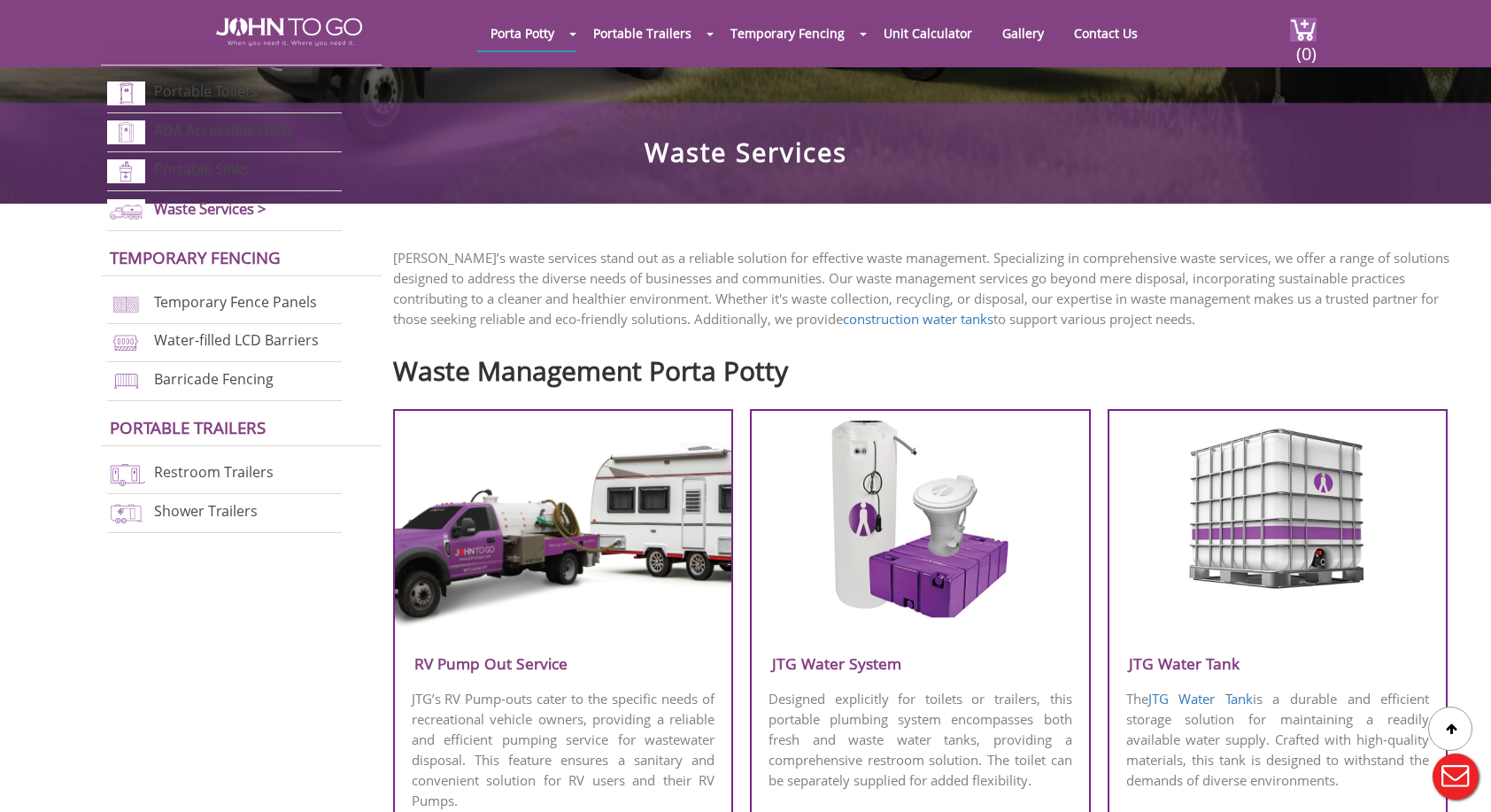
scroll to position [708, 0]
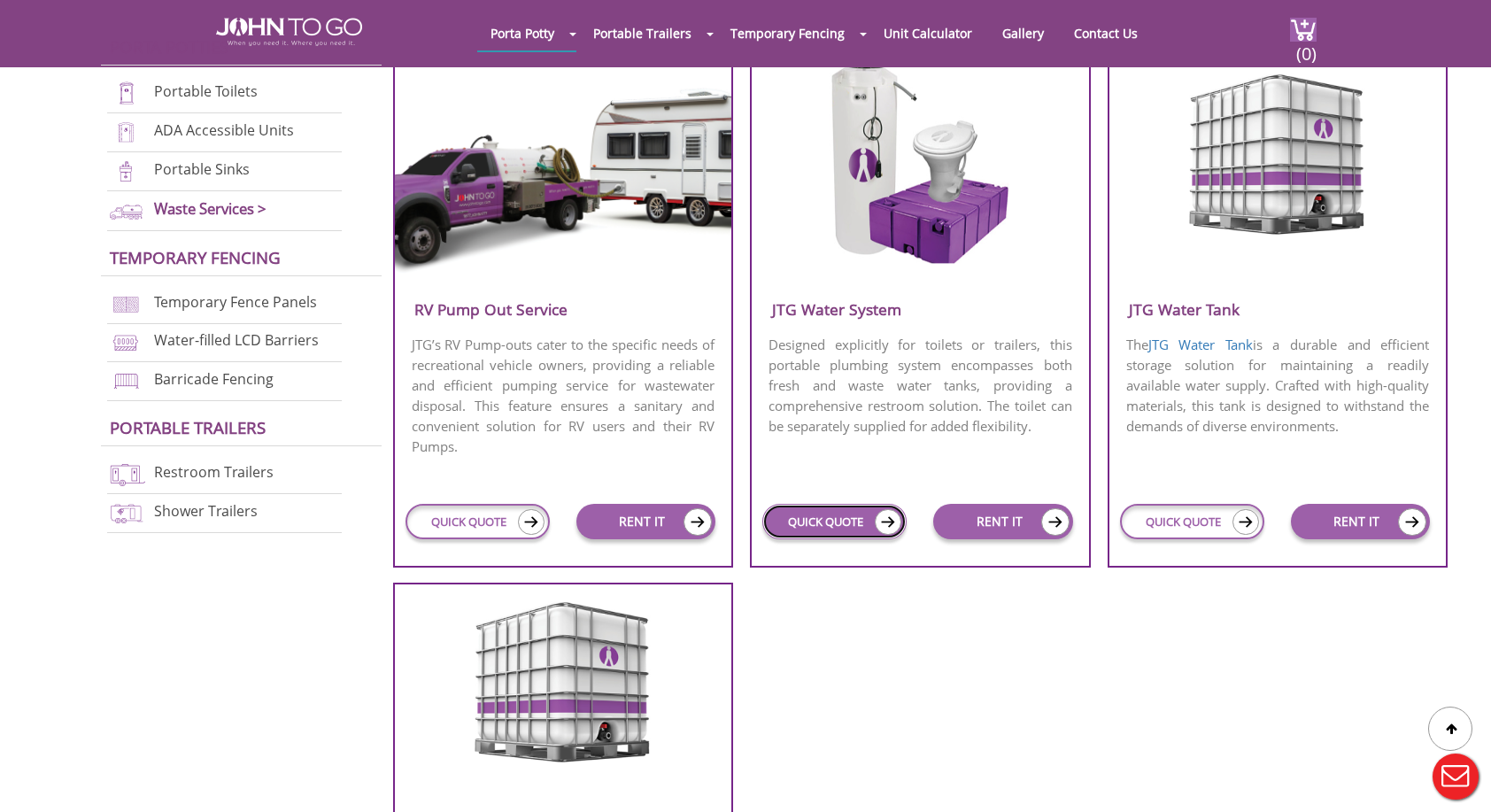
click at [838, 516] on link "QUICK QUOTE" at bounding box center [834, 522] width 144 height 36
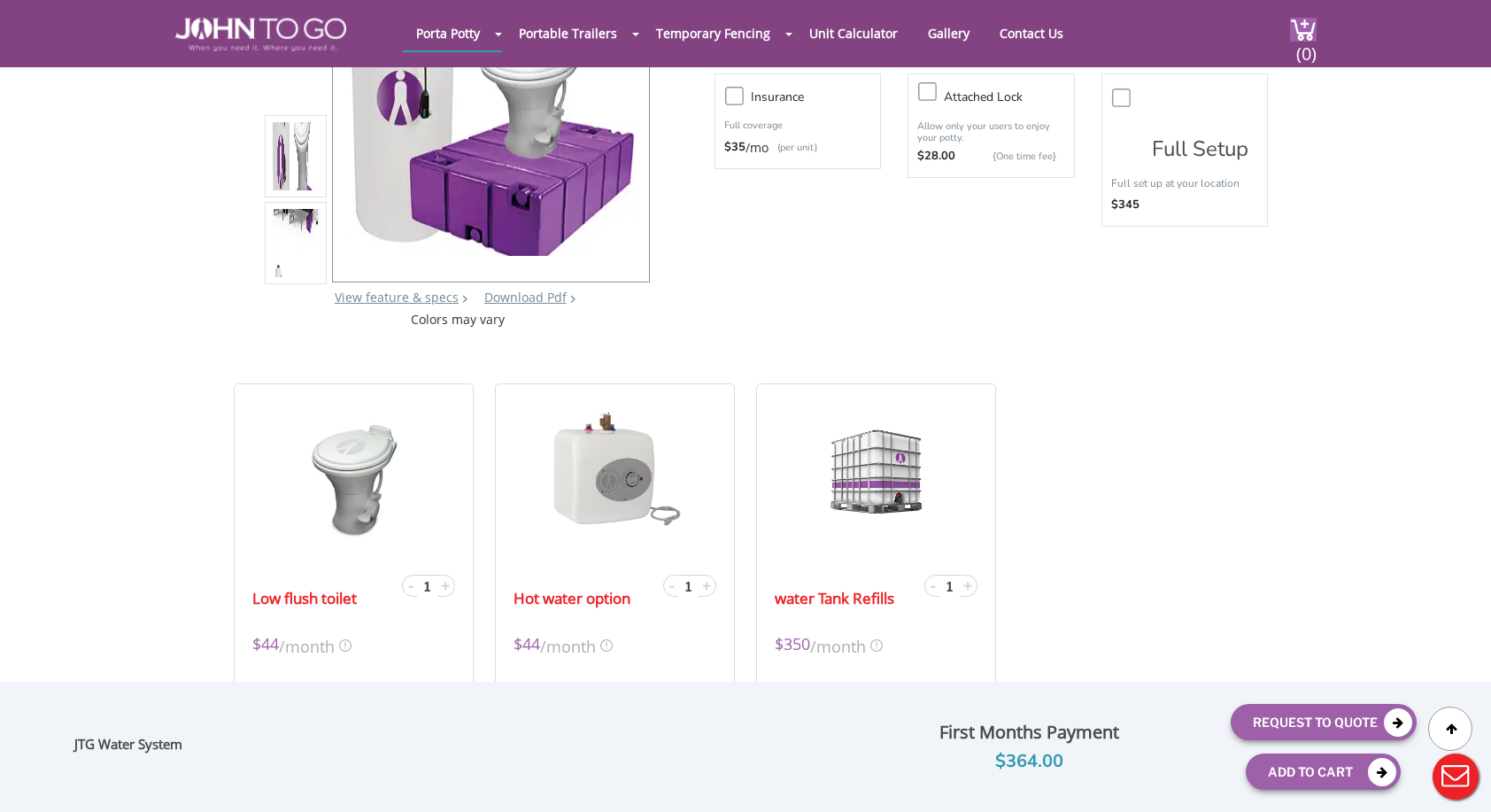
scroll to position [88, 0]
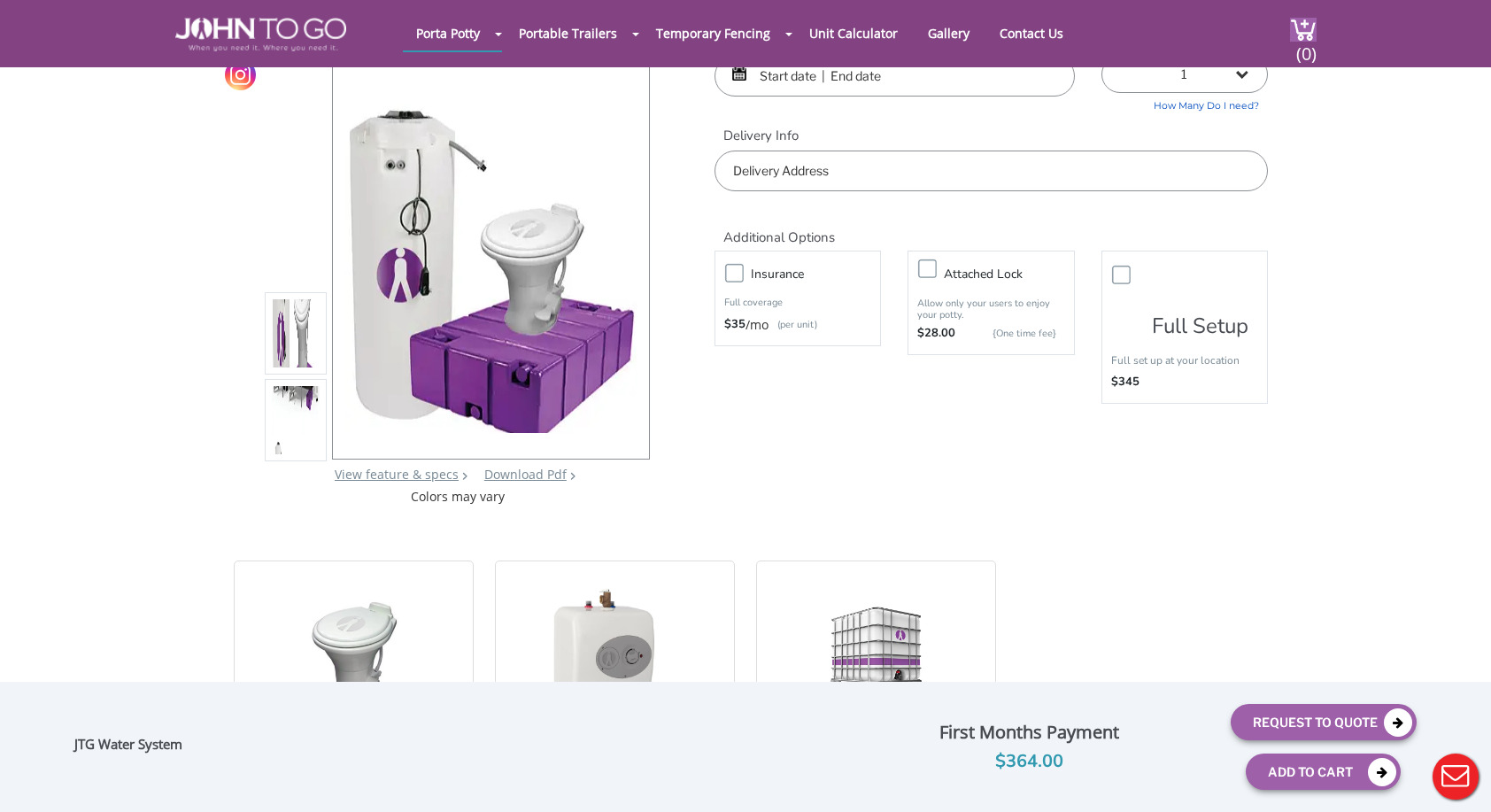
click at [1143, 282] on label "Full Setup" at bounding box center [1196, 309] width 105 height 55
click at [0, 0] on input "Full Setup" at bounding box center [0, 0] width 0 height 0
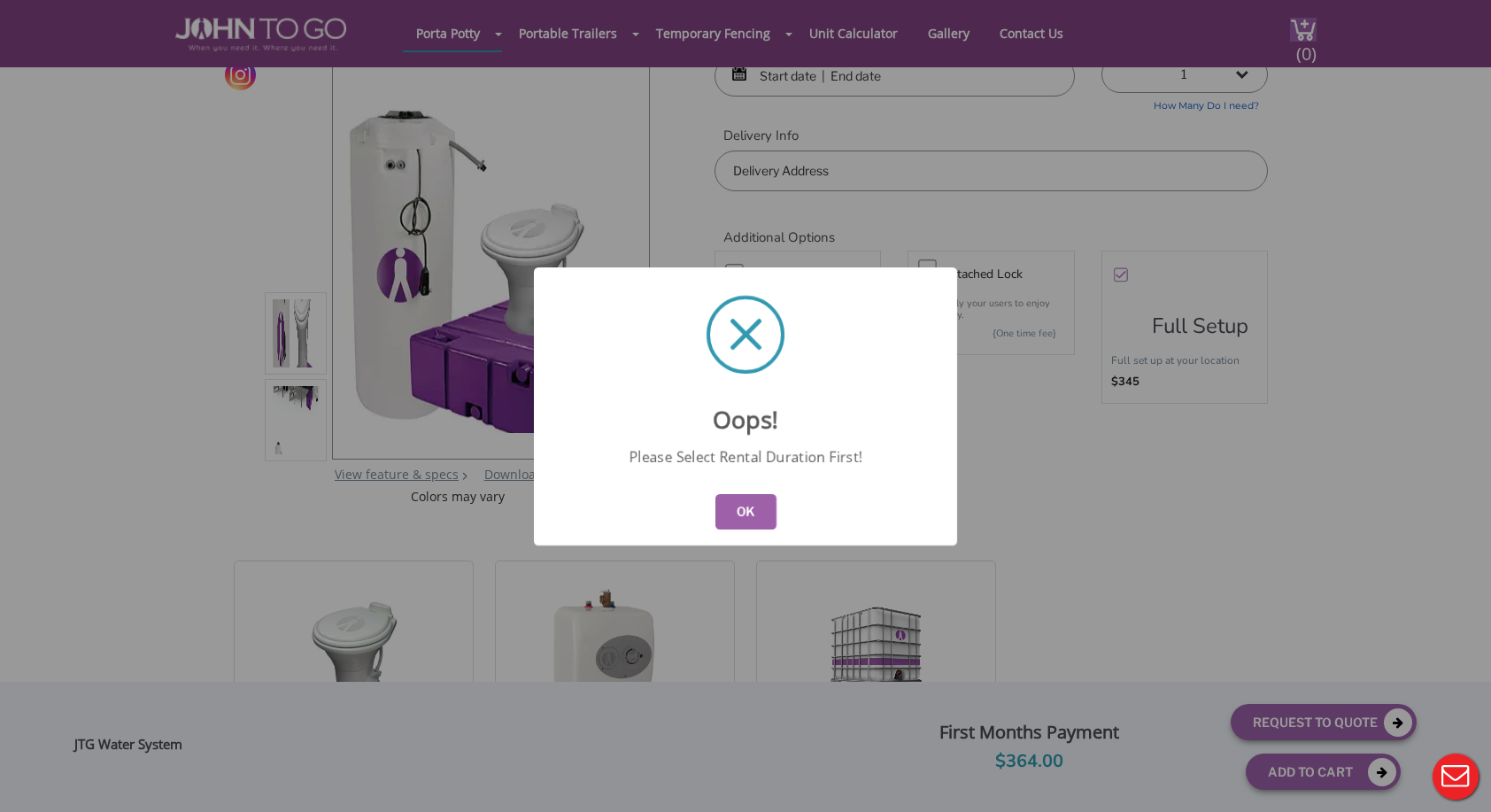
click at [751, 515] on button "OK" at bounding box center [746, 512] width 61 height 36
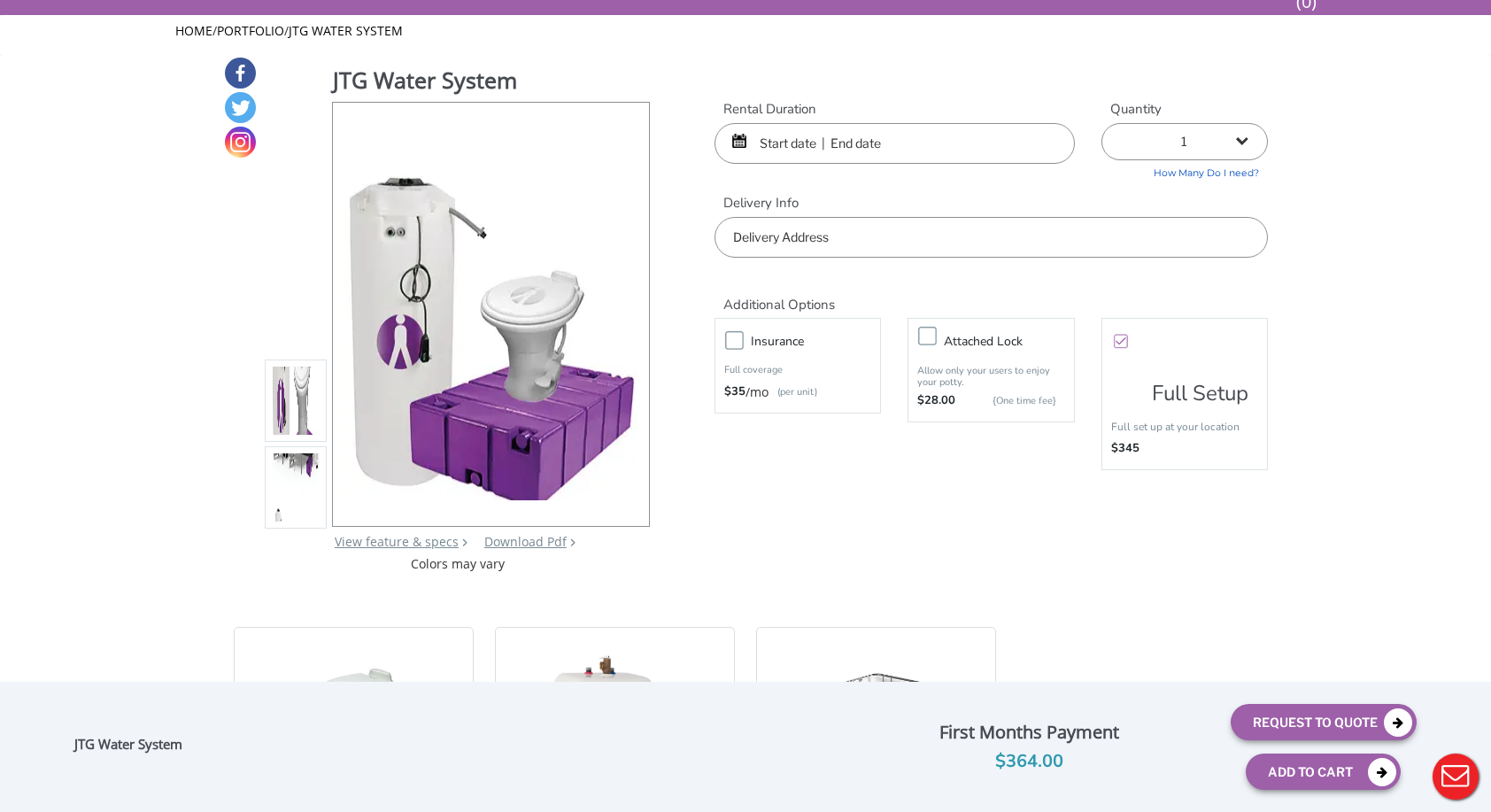
scroll to position [0, 0]
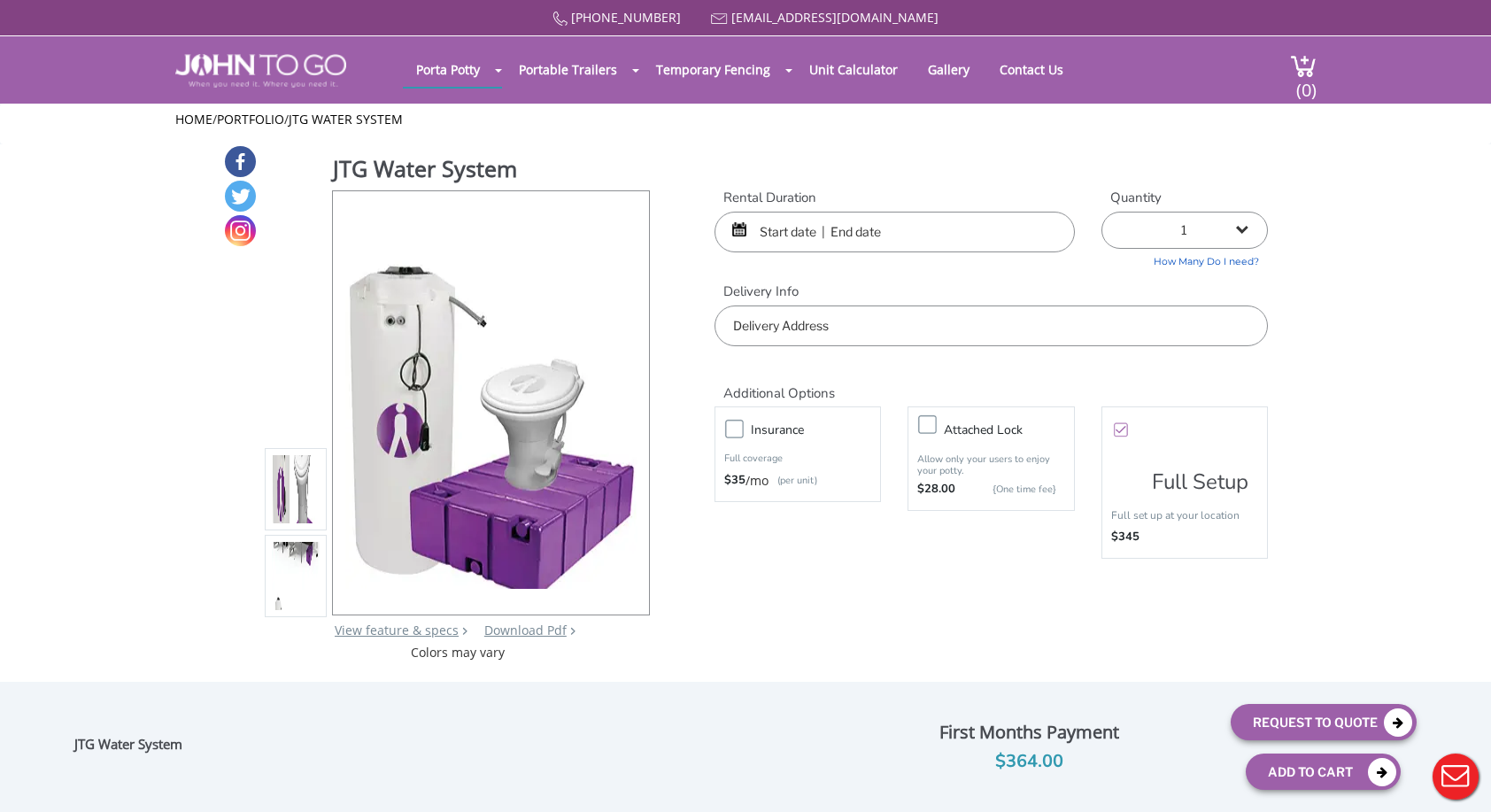
click at [792, 231] on input "text" at bounding box center [895, 232] width 360 height 41
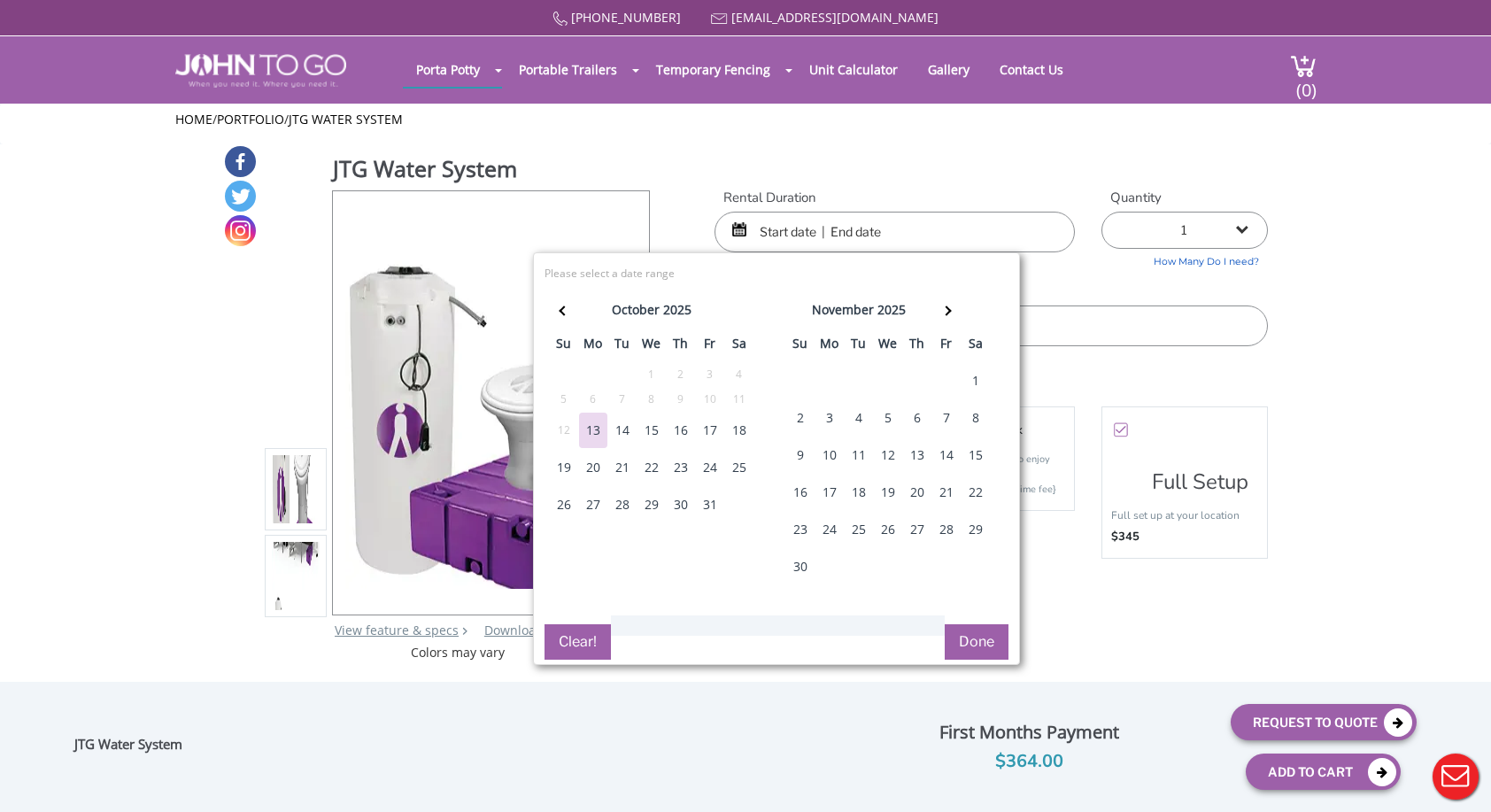
click at [595, 426] on div "13" at bounding box center [592, 430] width 28 height 36
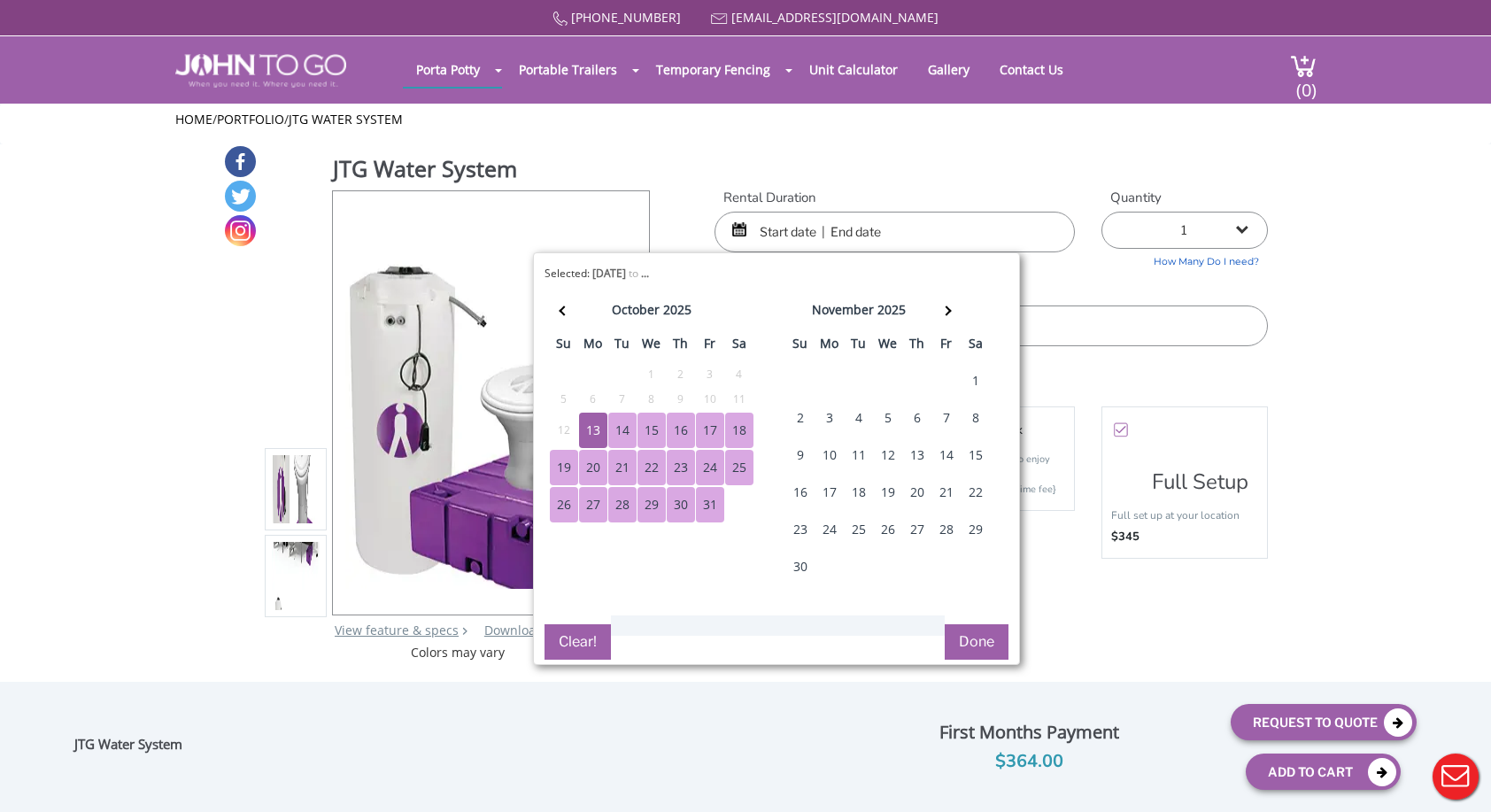
click at [707, 499] on div "31" at bounding box center [710, 505] width 28 height 36
type input "[DATE] to [DATE]"
